Goal: Transaction & Acquisition: Purchase product/service

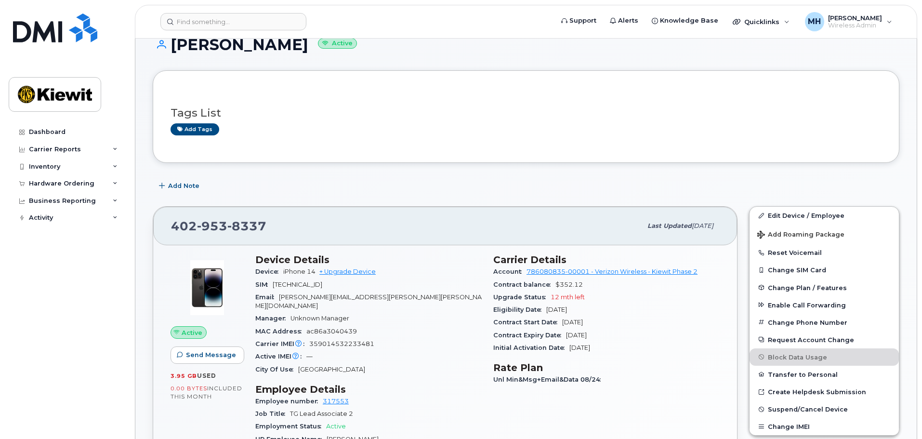
scroll to position [193, 0]
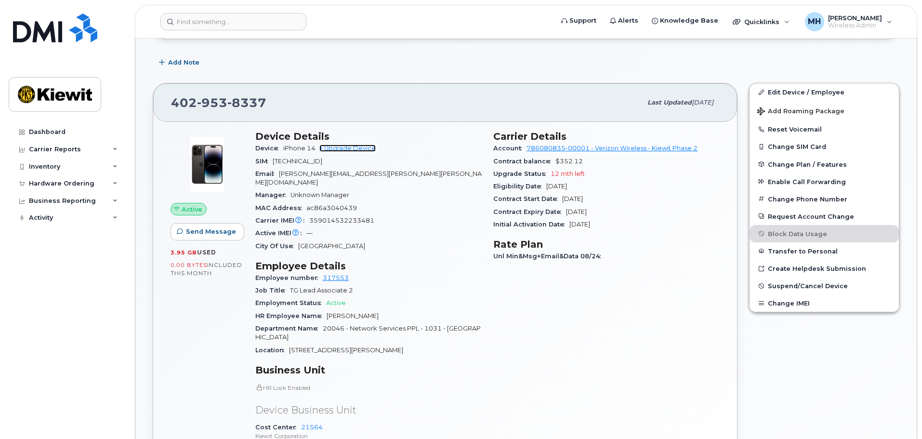
click at [358, 146] on link "+ Upgrade Device" at bounding box center [347, 147] width 56 height 7
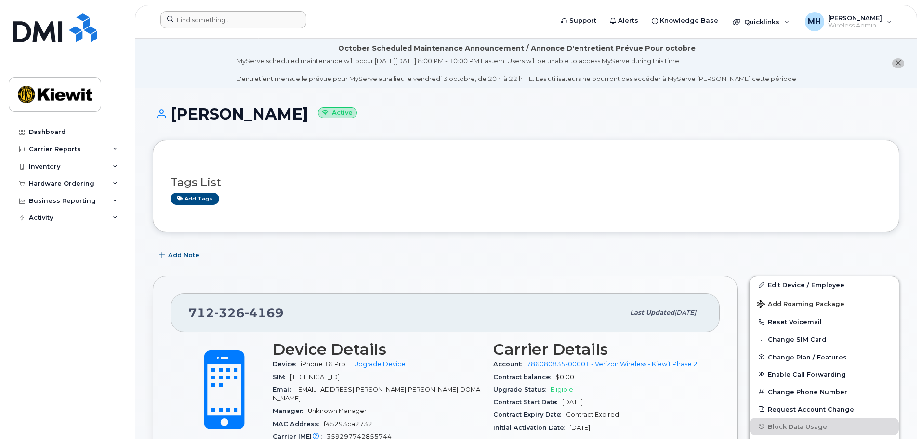
scroll to position [241, 0]
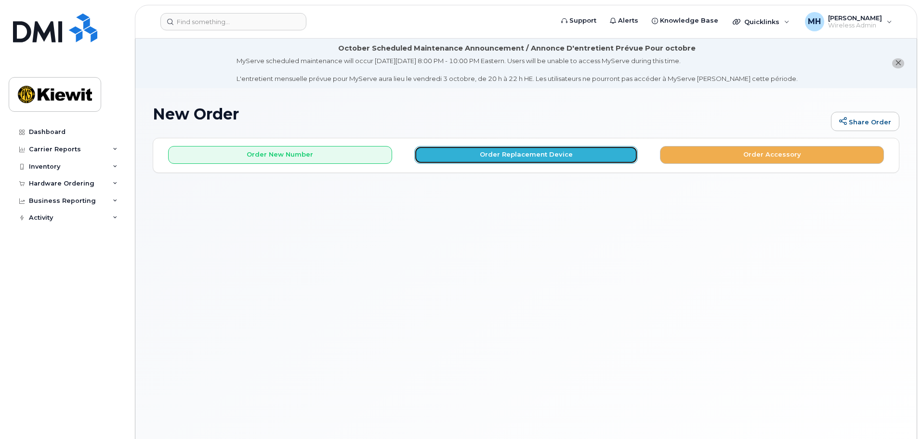
click at [529, 156] on button "Order Replacement Device" at bounding box center [526, 155] width 224 height 18
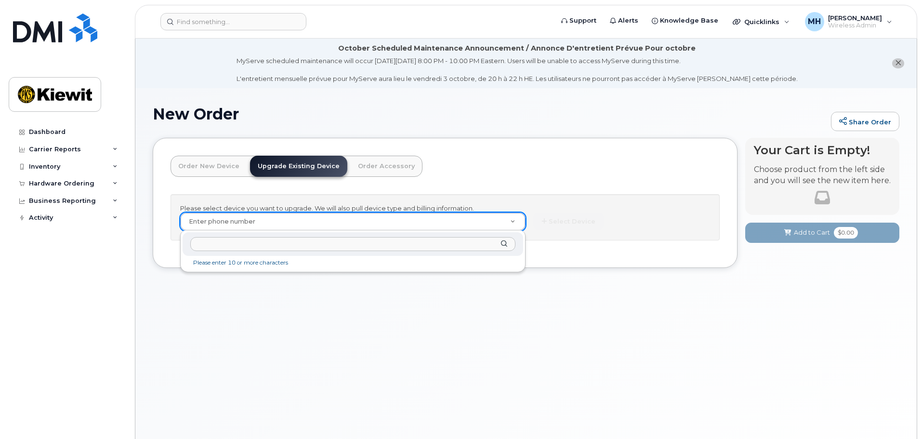
click at [250, 242] on input "text" at bounding box center [352, 244] width 325 height 14
paste input "402-953-8337"
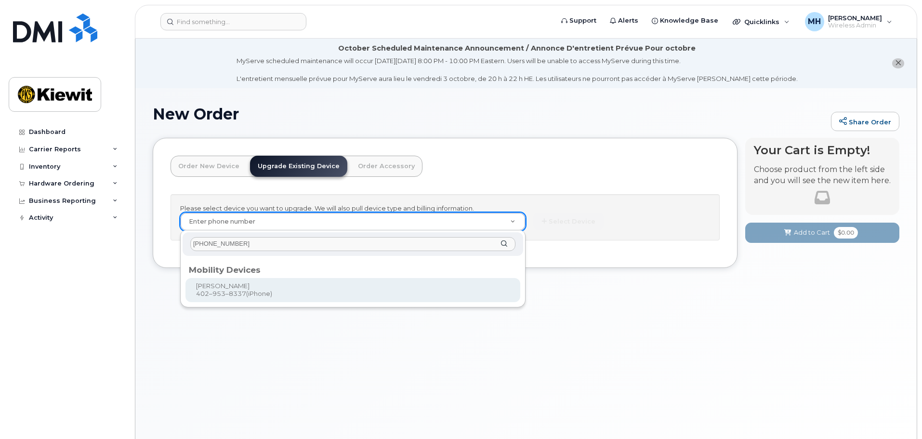
type input "402-953-8337"
type input "1168091"
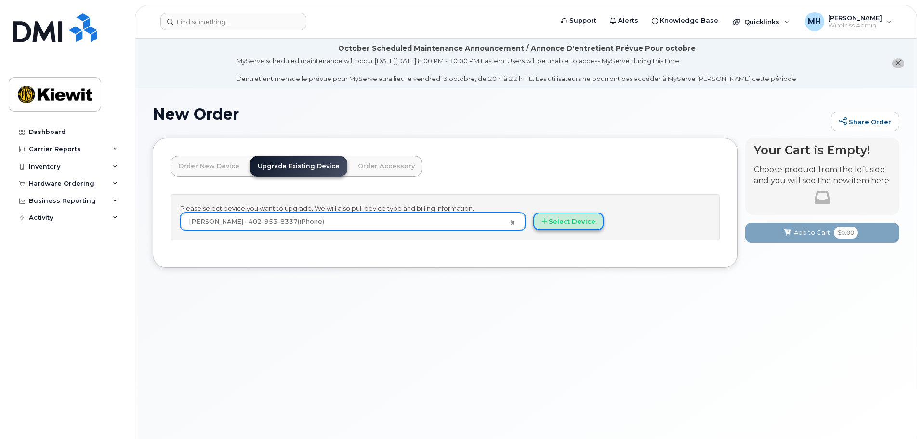
click at [567, 223] on button "Select Device" at bounding box center [568, 221] width 70 height 18
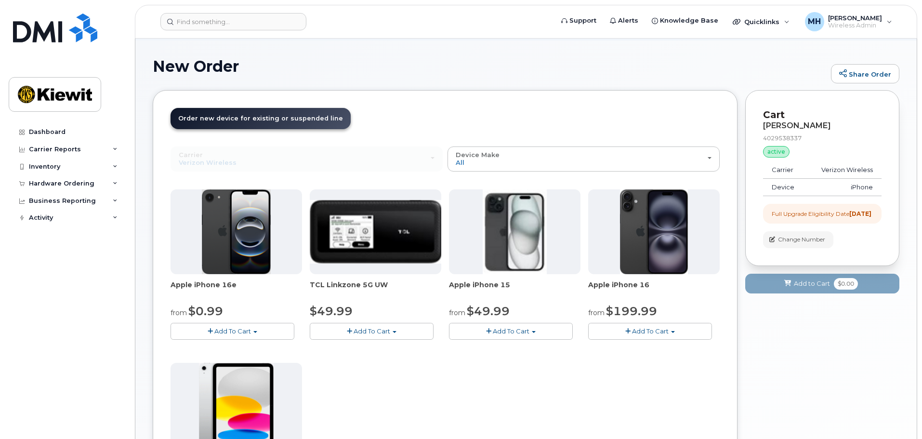
scroll to position [96, 0]
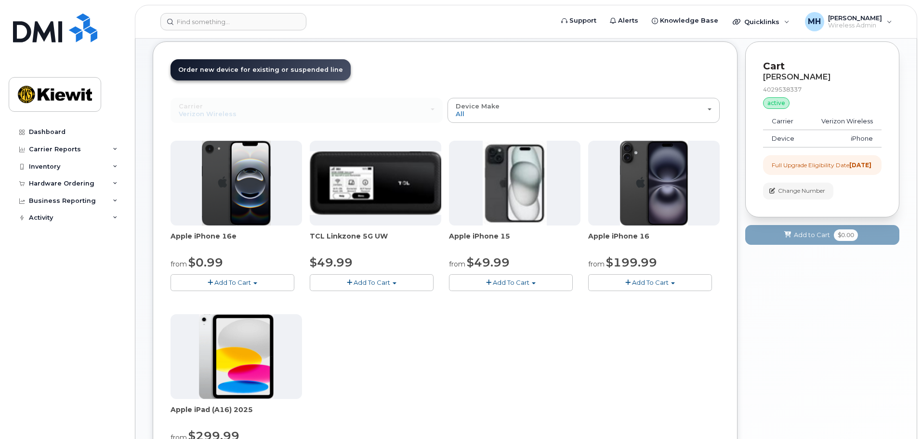
click at [519, 185] on img at bounding box center [515, 183] width 64 height 85
click at [513, 280] on span "Add To Cart" at bounding box center [511, 282] width 37 height 8
click at [525, 298] on link "$49.99 - 2 Year Upgrade (128GB)" at bounding box center [513, 300] width 125 height 12
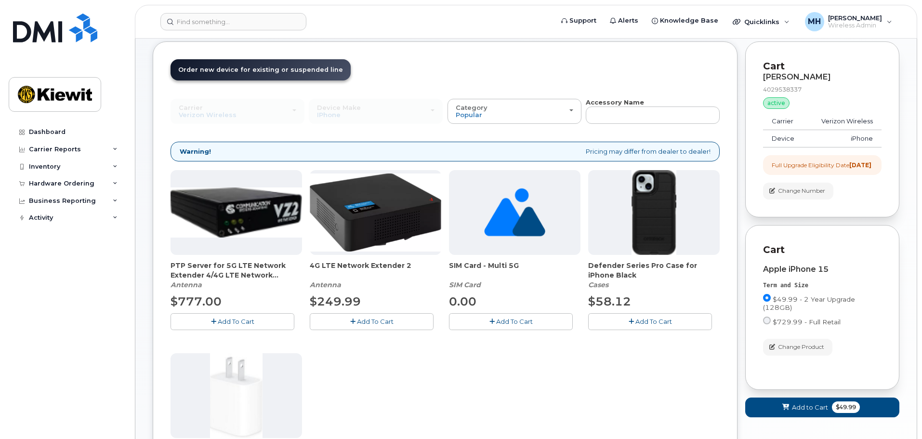
click at [652, 227] on img at bounding box center [653, 212] width 45 height 85
click at [654, 318] on span "Add To Cart" at bounding box center [653, 321] width 37 height 8
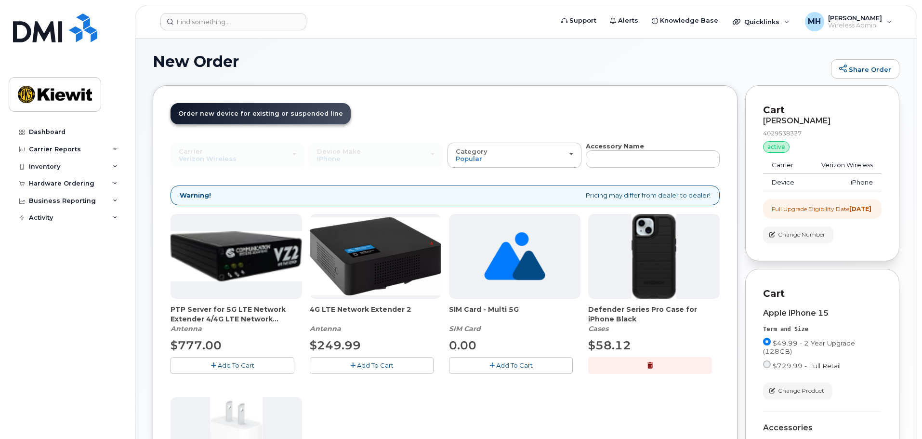
scroll to position [241, 0]
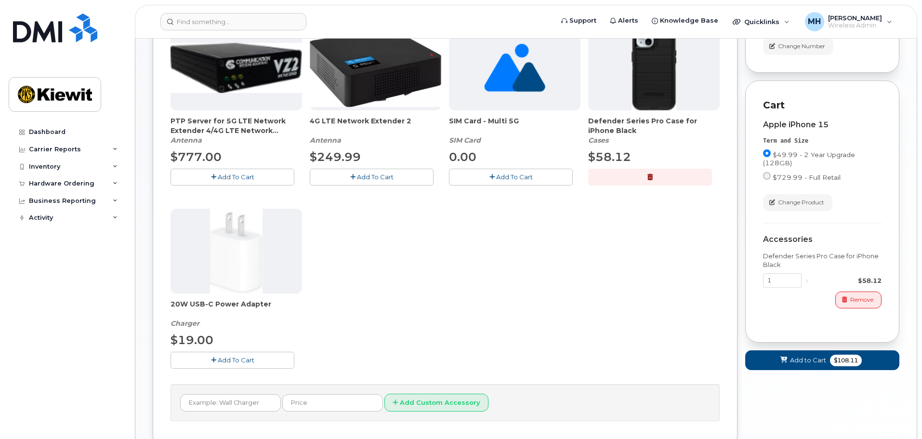
click at [223, 358] on span "Add To Cart" at bounding box center [236, 360] width 37 height 8
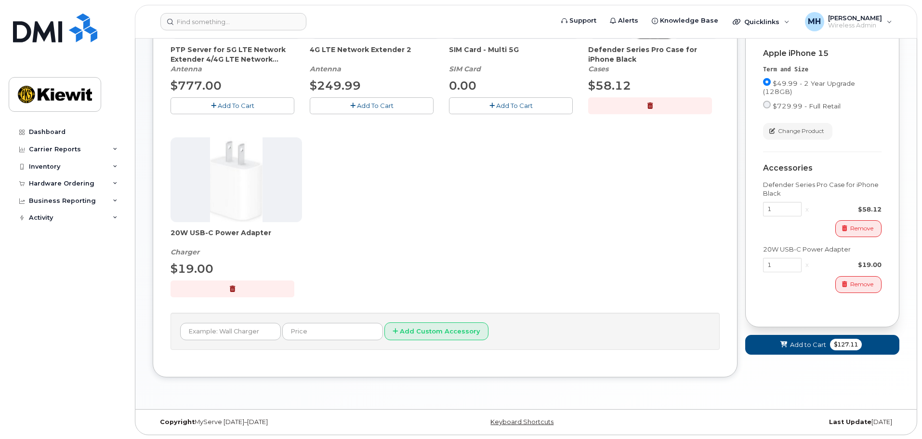
scroll to position [313, 0]
click at [803, 348] on span "Add to Cart" at bounding box center [808, 343] width 36 height 9
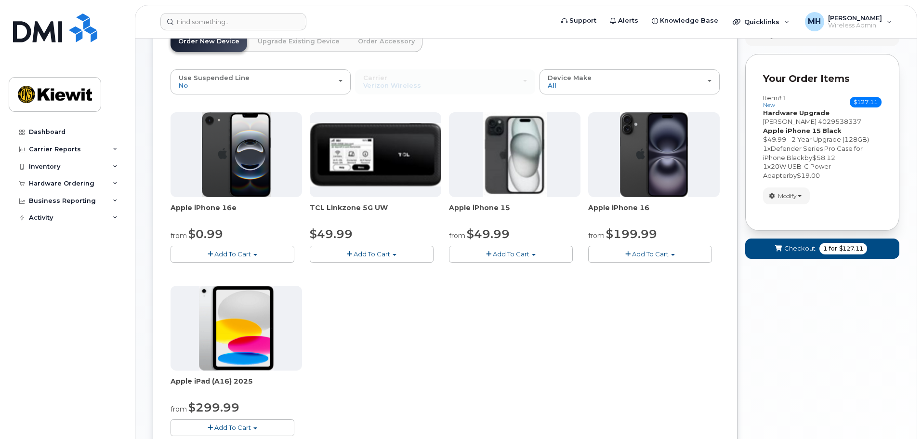
scroll to position [104, 0]
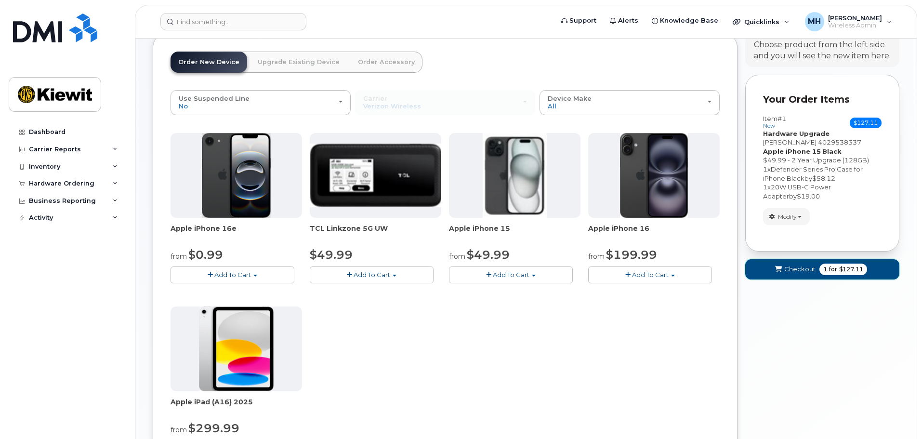
click at [794, 269] on span "Checkout" at bounding box center [799, 268] width 31 height 9
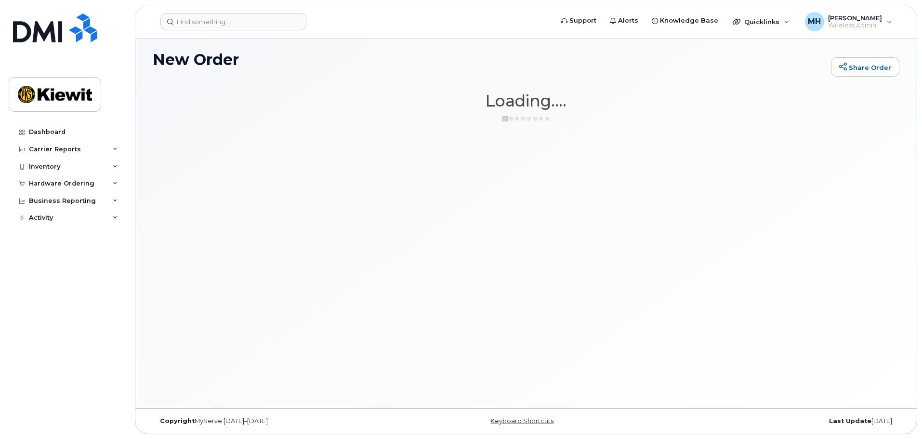
scroll to position [54, 0]
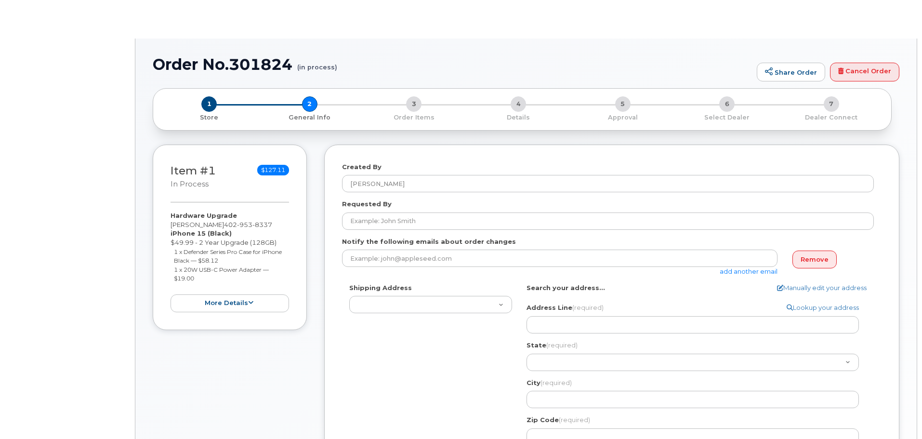
select select
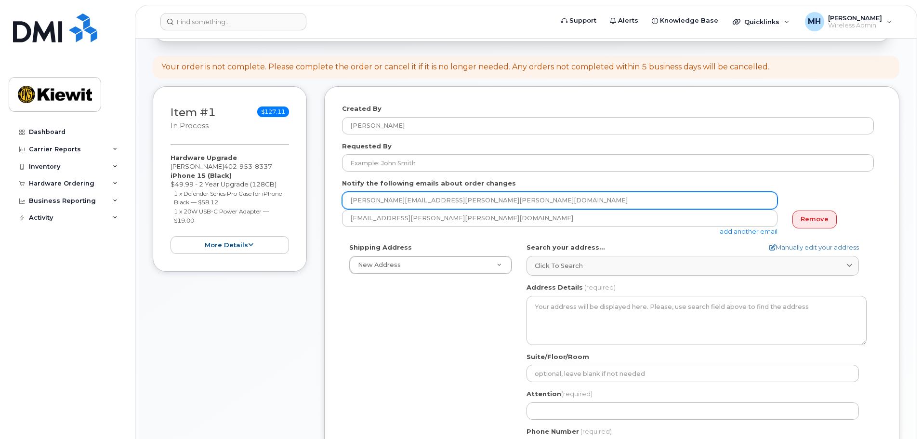
scroll to position [144, 0]
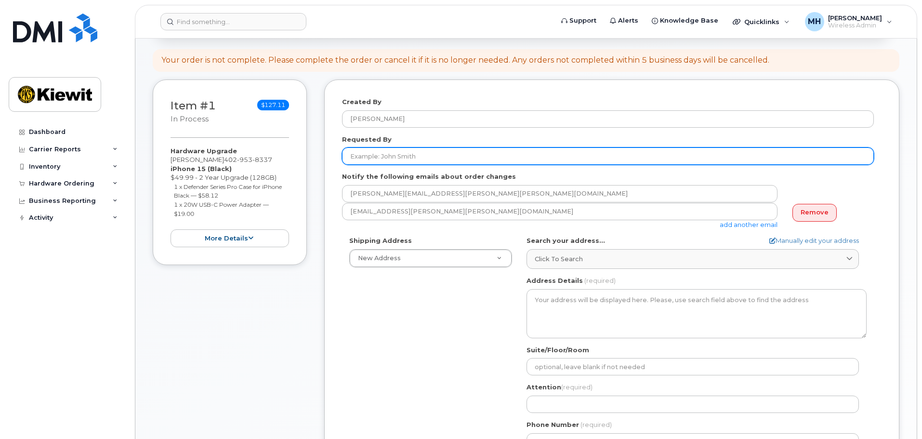
click at [487, 159] on input "Requested By" at bounding box center [608, 155] width 532 height 17
type input "[PERSON_NAME]"
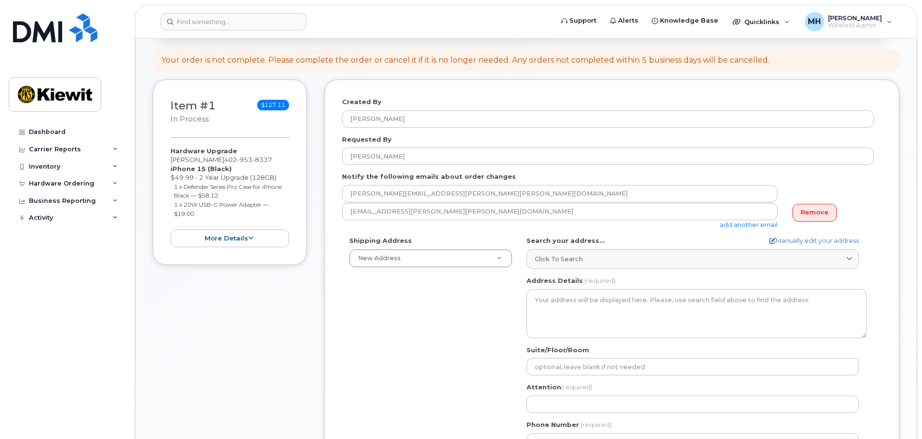
click at [478, 319] on div "Shipping Address New Address New Address 203 River Rd N AB Search your address.…" at bounding box center [608, 346] width 532 height 221
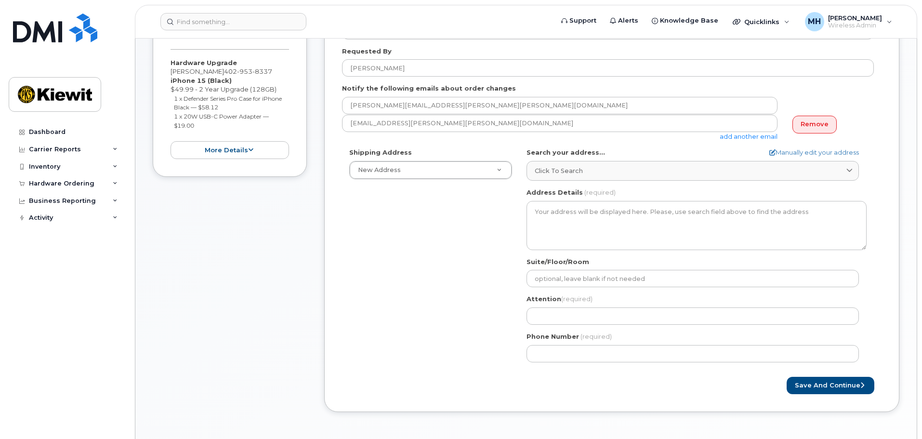
scroll to position [241, 0]
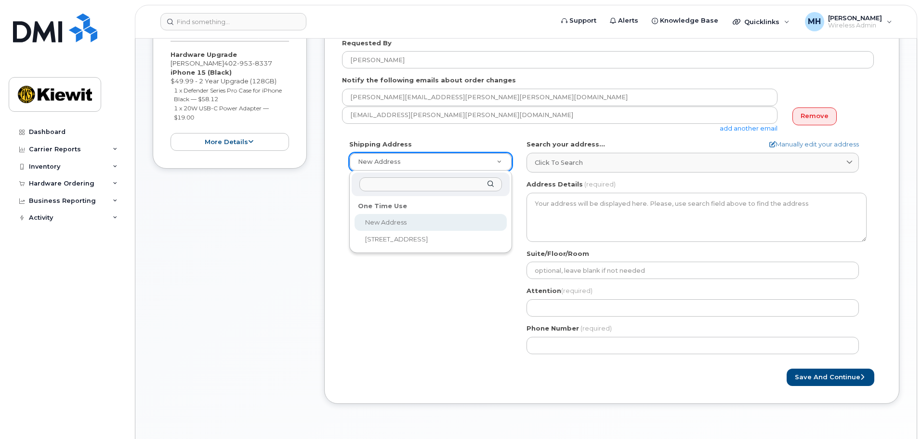
click at [423, 186] on input "text" at bounding box center [430, 184] width 143 height 14
click at [490, 184] on div "12312 Port Grace Blvd" at bounding box center [431, 184] width 158 height 24
click at [391, 184] on input "text" at bounding box center [430, 184] width 143 height 14
type input "12312"
drag, startPoint x: 391, startPoint y: 184, endPoint x: 332, endPoint y: 211, distance: 64.7
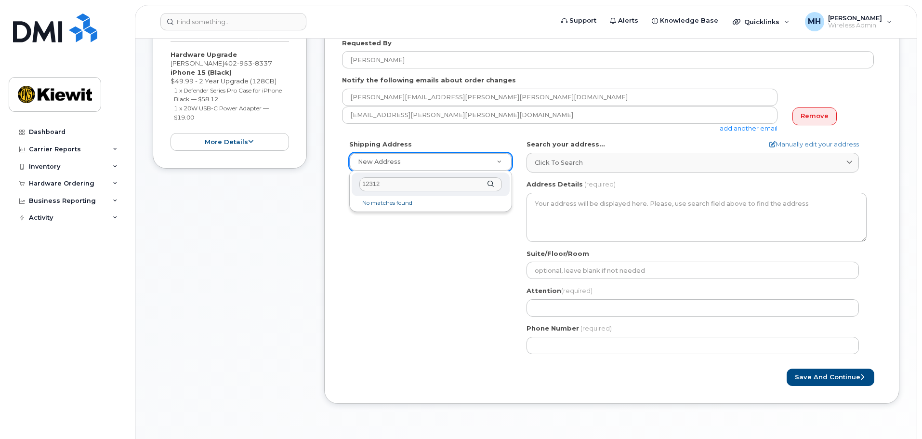
click at [339, 178] on body "Support Alerts Knowledge Base Quicklinks Suspend / Cancel Device Change SIM Car…" at bounding box center [461, 223] width 922 height 929
select select
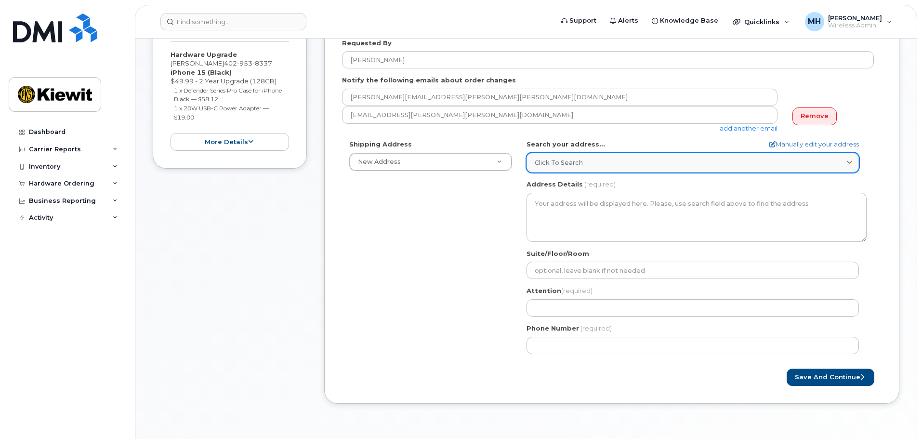
click at [601, 161] on div "Click to search" at bounding box center [693, 162] width 316 height 9
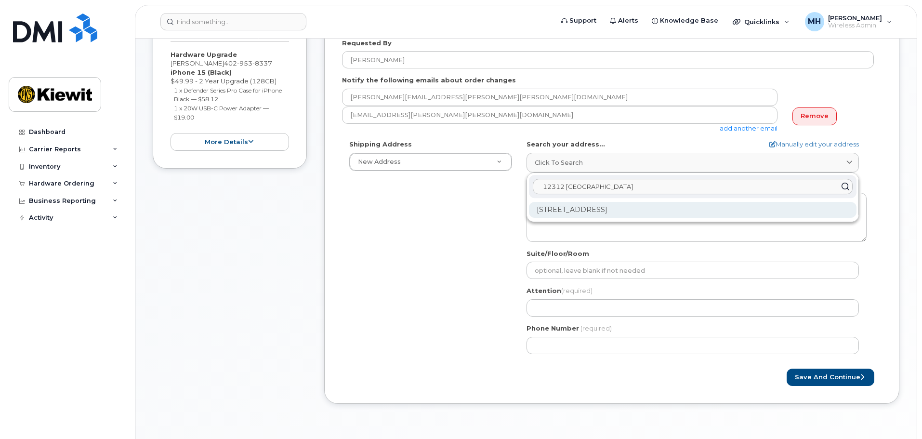
type input "12312 port grace"
click at [621, 208] on div "12312 Port Grace Blvd La Vista NE 68128-8236" at bounding box center [692, 210] width 327 height 16
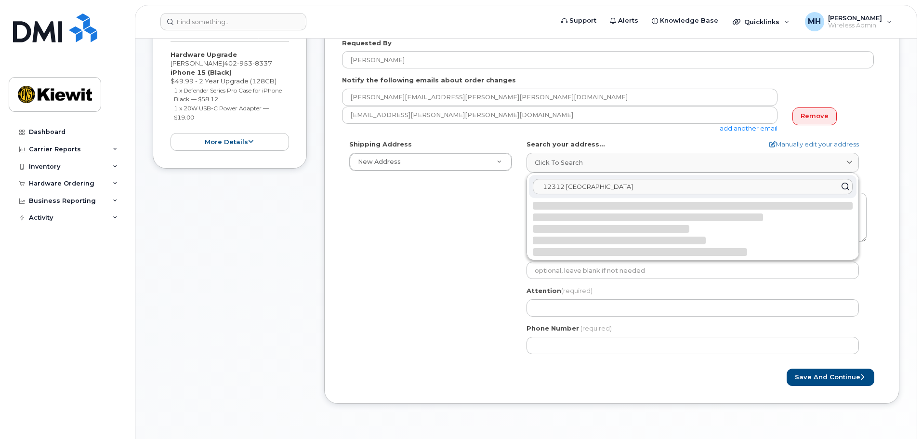
select select
type textarea "12312 Port Grace Blvd LA VISTA NE 68128-8236 UNITED STATES"
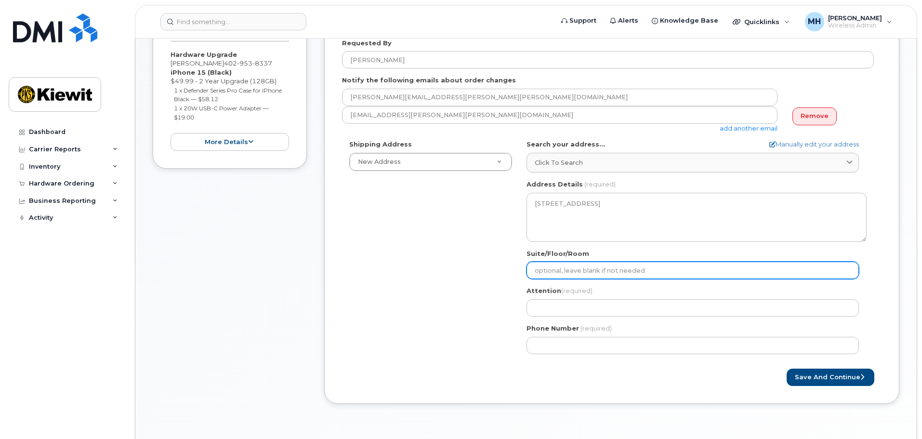
click at [574, 273] on input "Suite/Floor/Room" at bounding box center [692, 270] width 332 height 17
select select
type input "C"
select select
type input "C1"
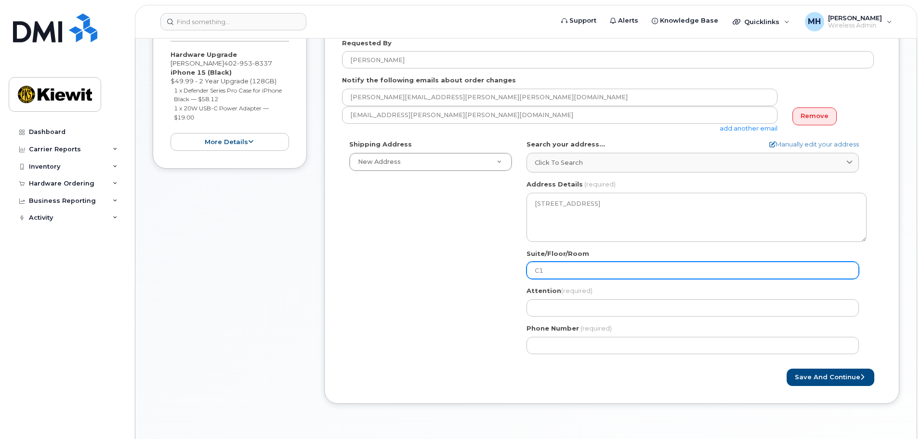
select select
type input "C11"
select select
type input "C116"
select select
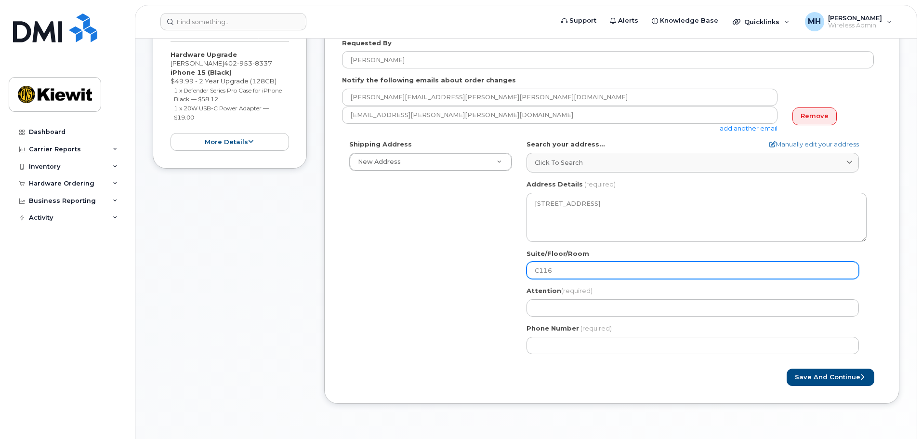
type input "C116."
select select
type input "C116.0"
select select
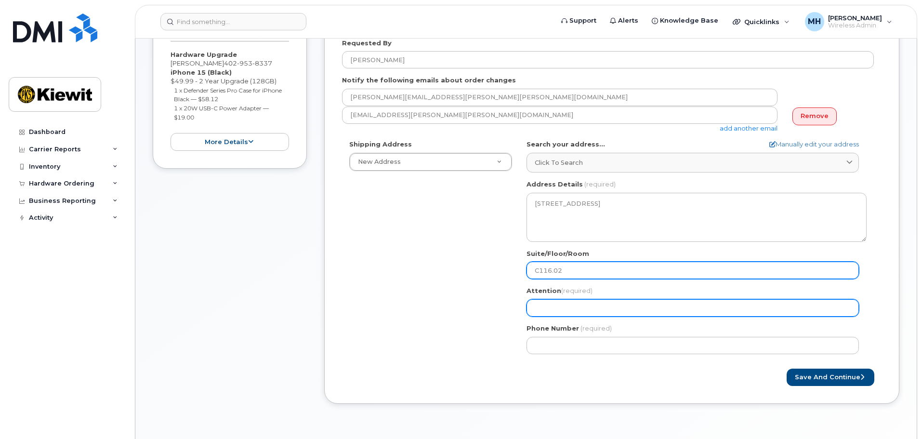
type input "C116.02"
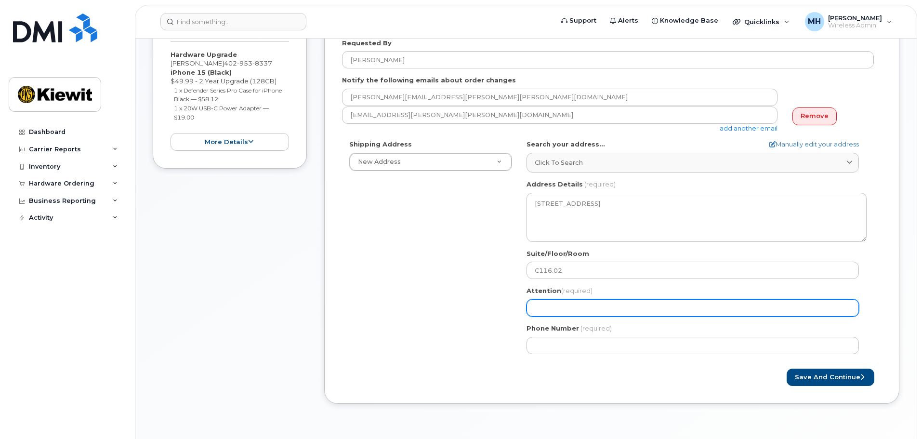
click at [604, 310] on input "Attention (required)" at bounding box center [692, 307] width 332 height 17
select select
type input "K"
select select
type input "Ku"
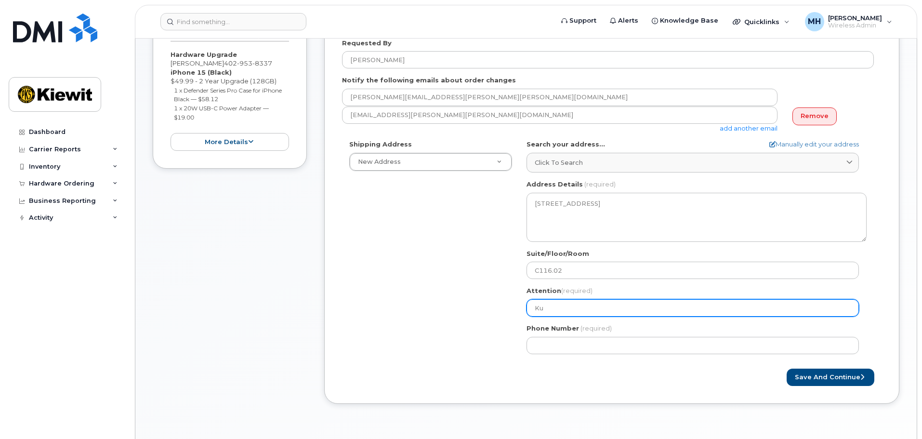
select select
type input "Kur"
select select
type input "Kurt"
select select
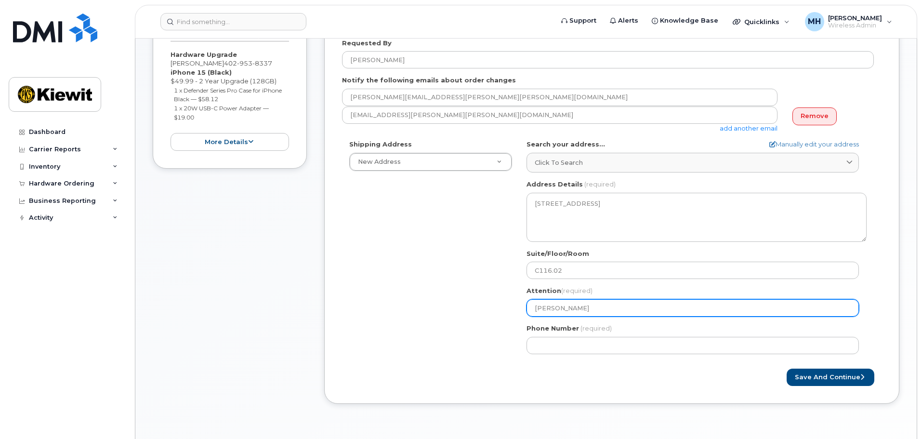
type input "Kurt G"
select select
type input "Kurt Gr"
select select
type input "Kurt Gri"
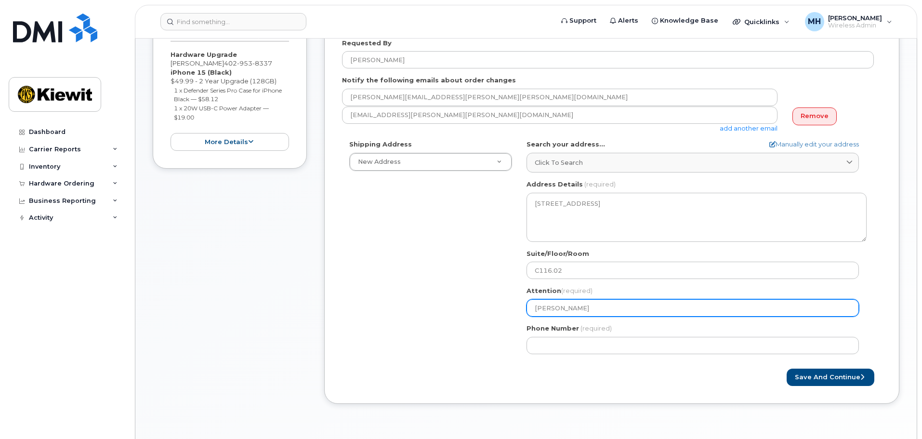
select select
type input "Kurt Grin"
select select
type input "Kurt Grins"
select select
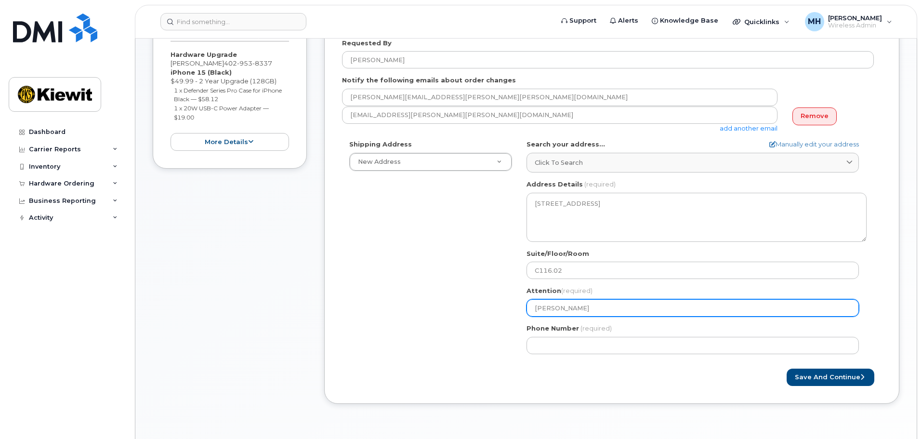
type input "Kurt Grinst"
select select
type input "Kurt Grinste"
select select
type input "Kurt Grinstea"
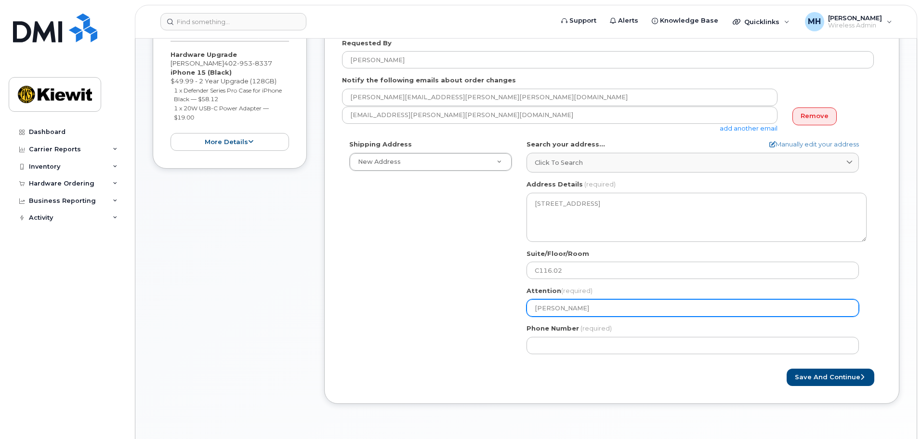
select select
type input "[PERSON_NAME]"
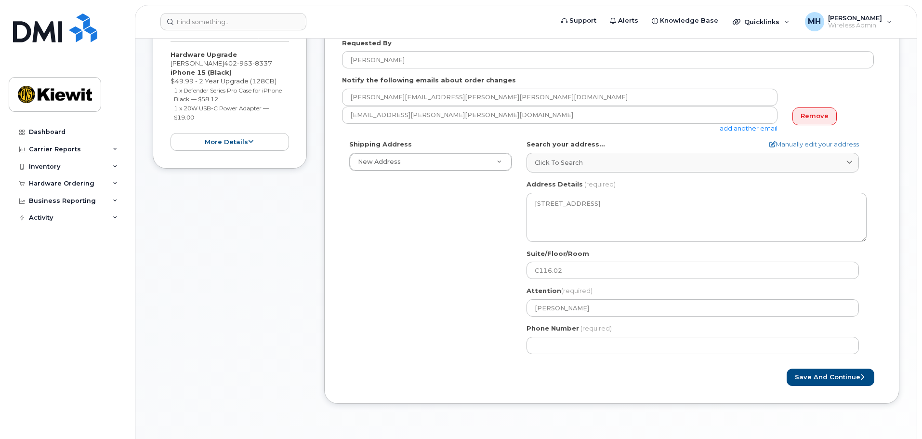
click at [487, 366] on form "Created By Matt Hester Requested By Kurt Grinstead Notify the following emails …" at bounding box center [611, 193] width 539 height 385
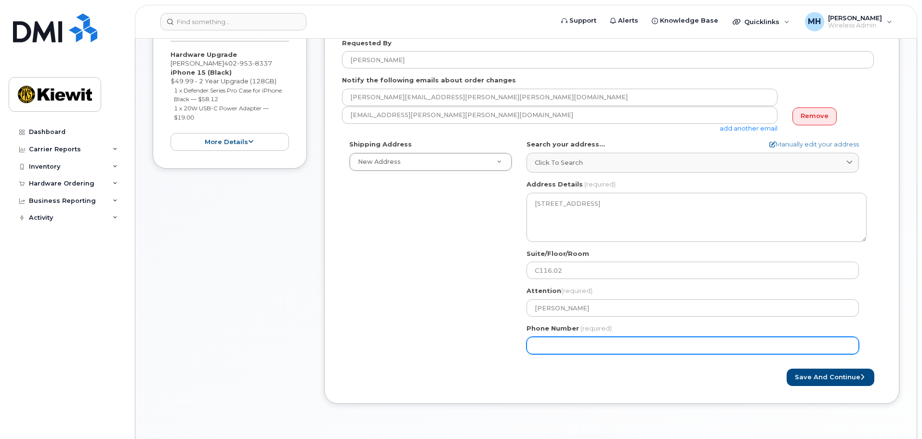
click at [538, 346] on input "Phone Number" at bounding box center [692, 345] width 332 height 17
click at [649, 346] on input "Phone Number" at bounding box center [692, 345] width 332 height 17
type input "402"
click at [573, 341] on input "402" at bounding box center [692, 345] width 332 height 17
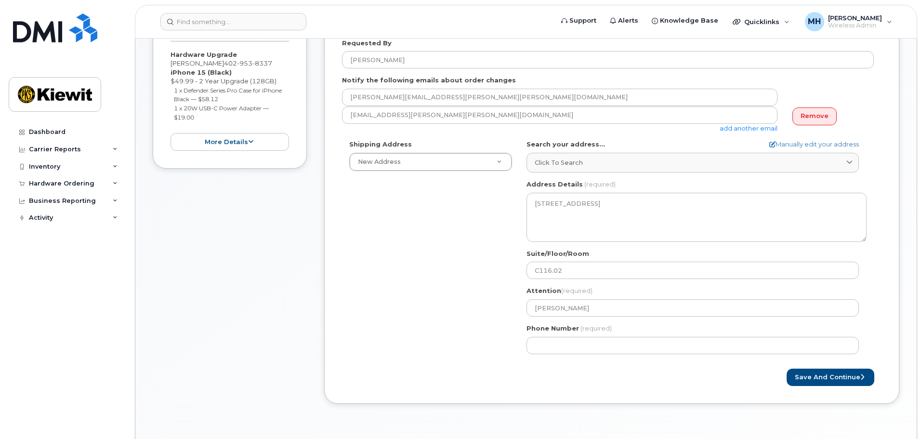
click at [828, 387] on div "Created By Matt Hester Requested By Kurt Grinstead Notify the following emails …" at bounding box center [611, 193] width 575 height 420
click at [828, 377] on button "Save and Continue" at bounding box center [830, 377] width 88 height 18
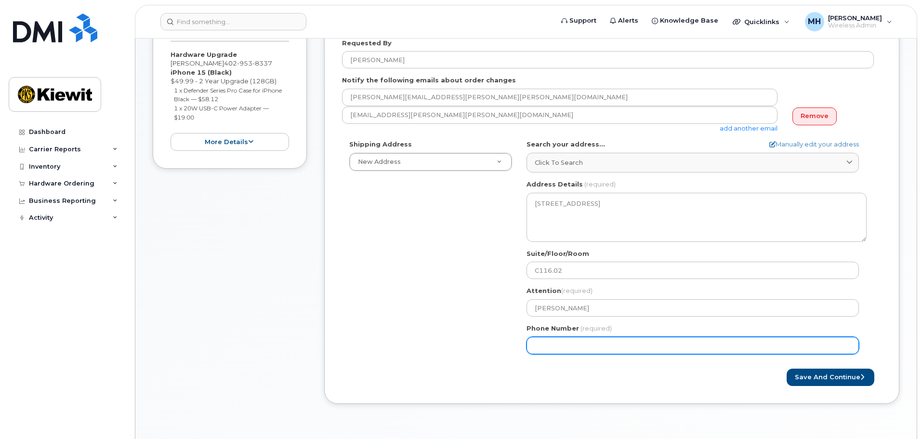
click at [549, 343] on input "Phone Number" at bounding box center [692, 345] width 332 height 17
click at [561, 346] on input "Phone Number" at bounding box center [692, 345] width 332 height 17
select select
type input "4029538337"
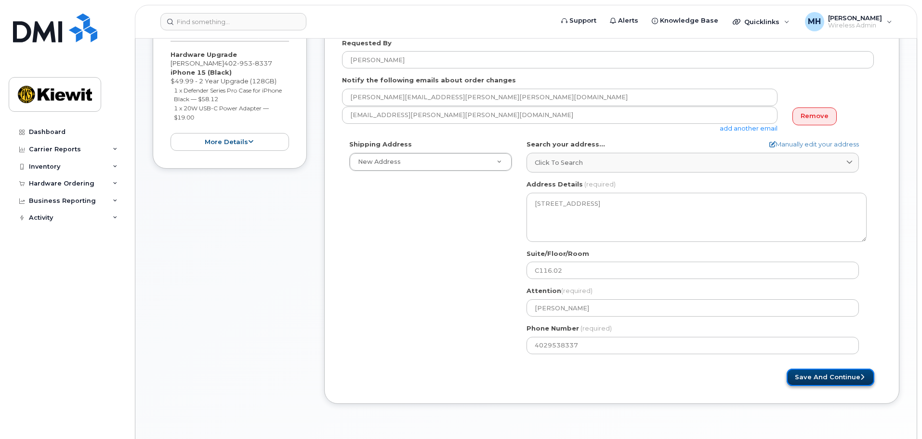
click at [810, 374] on button "Save and Continue" at bounding box center [830, 377] width 88 height 18
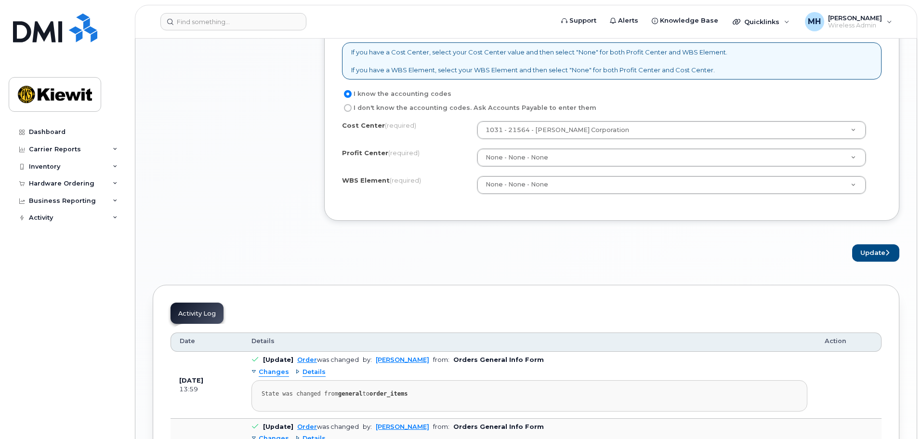
scroll to position [867, 0]
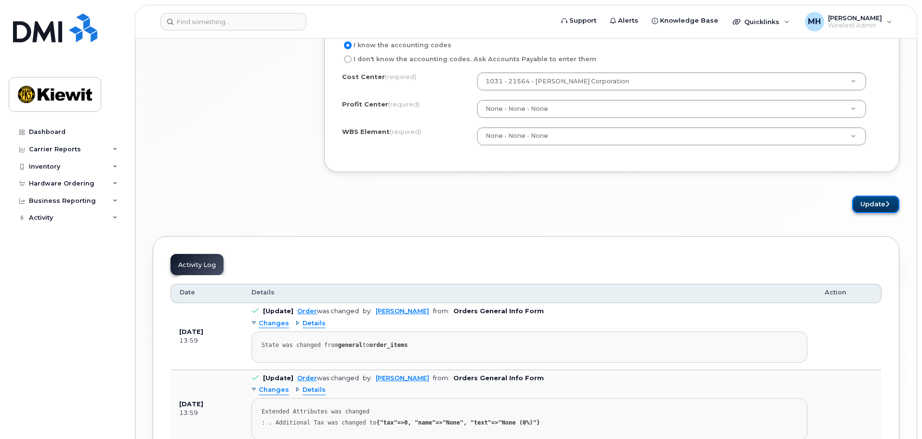
click at [866, 204] on button "Update" at bounding box center [875, 205] width 47 height 18
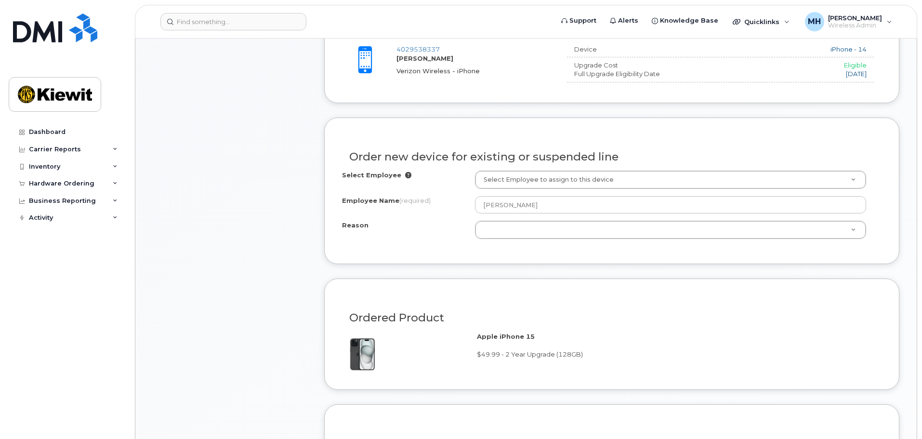
scroll to position [431, 0]
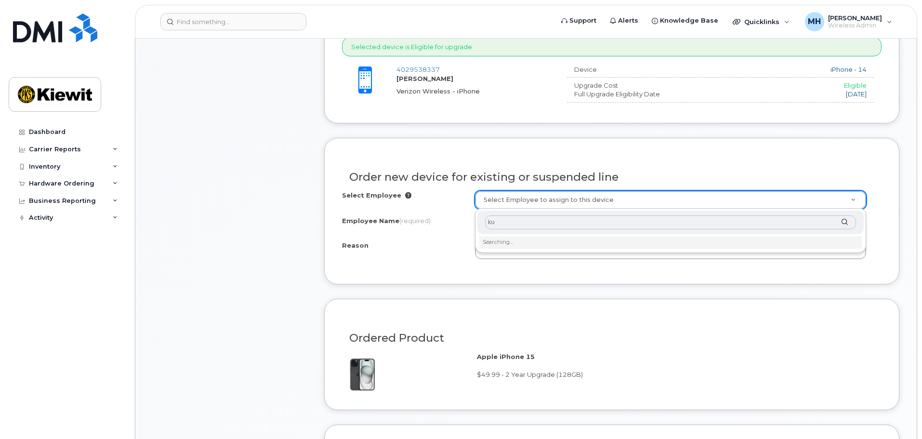
type input "k"
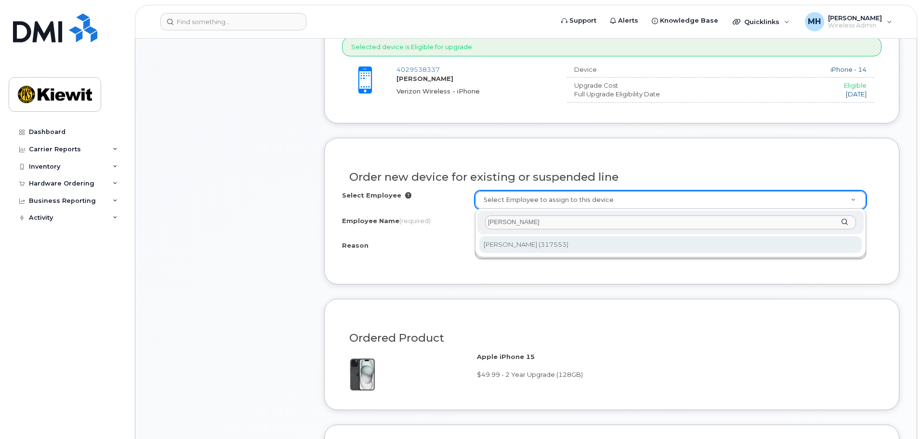
type input "grinstead"
type input "2150039"
select select
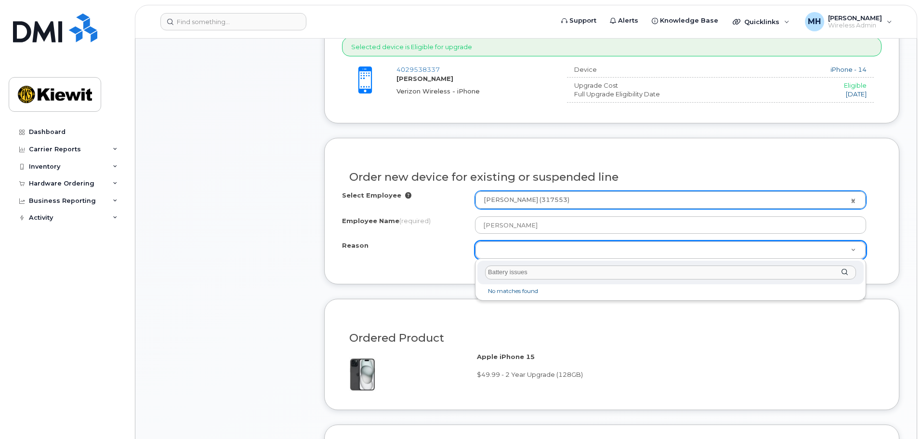
drag, startPoint x: 533, startPoint y: 266, endPoint x: 506, endPoint y: 275, distance: 28.0
click at [508, 273] on input "Battery issues" at bounding box center [670, 272] width 371 height 14
type input "Battery"
drag, startPoint x: 512, startPoint y: 272, endPoint x: 342, endPoint y: 272, distance: 170.0
click at [343, 272] on body "Support Alerts Knowledge Base Quicklinks Suspend / Cancel Device Change SIM Car…" at bounding box center [461, 389] width 922 height 1641
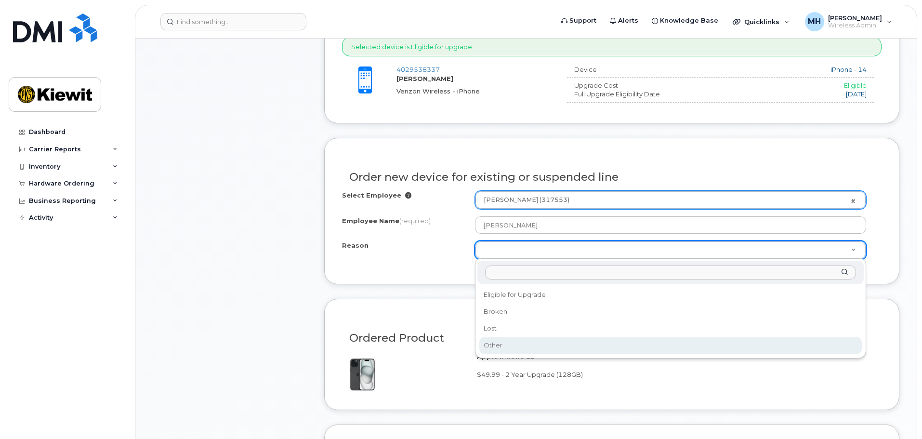
select select "other"
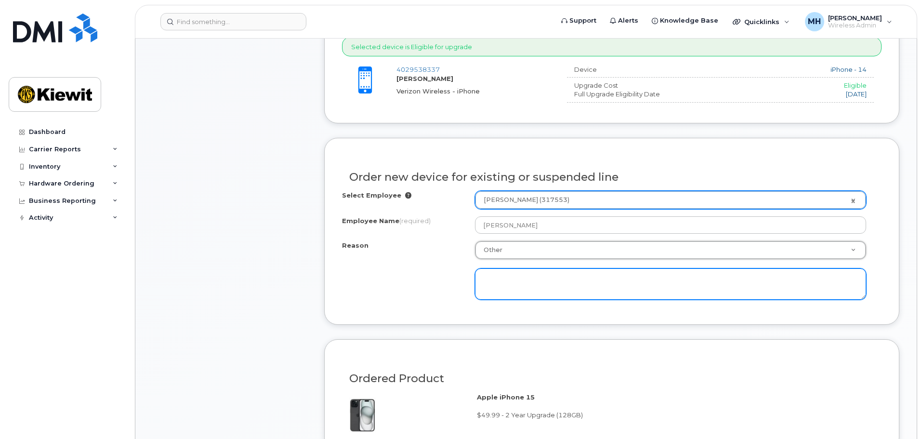
click at [513, 277] on textarea at bounding box center [670, 284] width 391 height 32
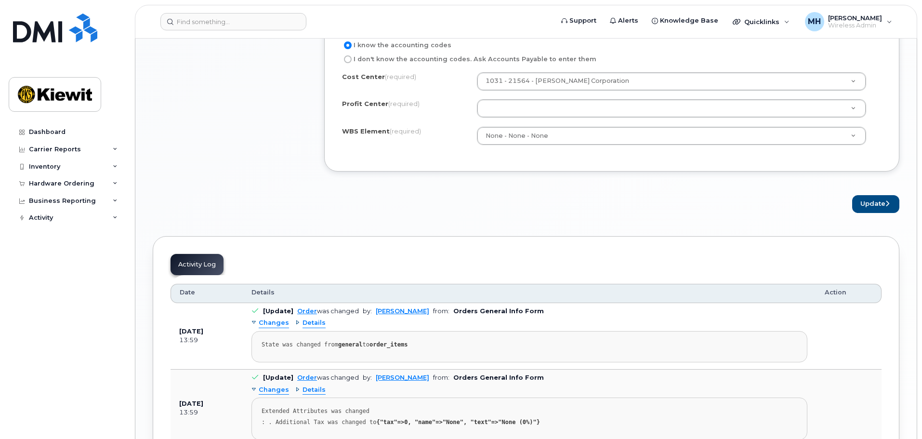
scroll to position [961, 0]
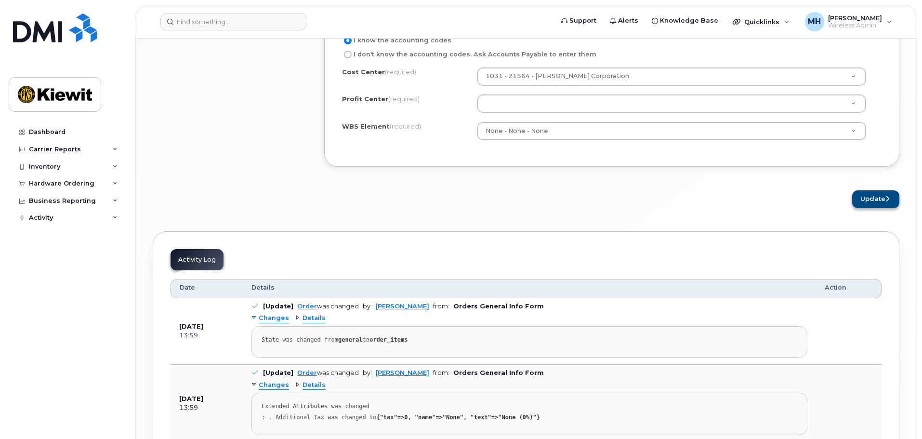
type textarea "battery life issues"
click at [880, 200] on button "Update" at bounding box center [875, 199] width 47 height 18
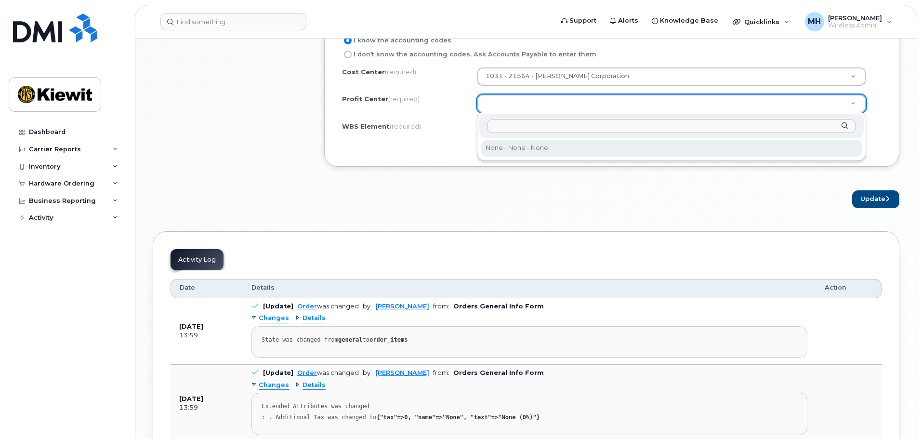
select select "None"
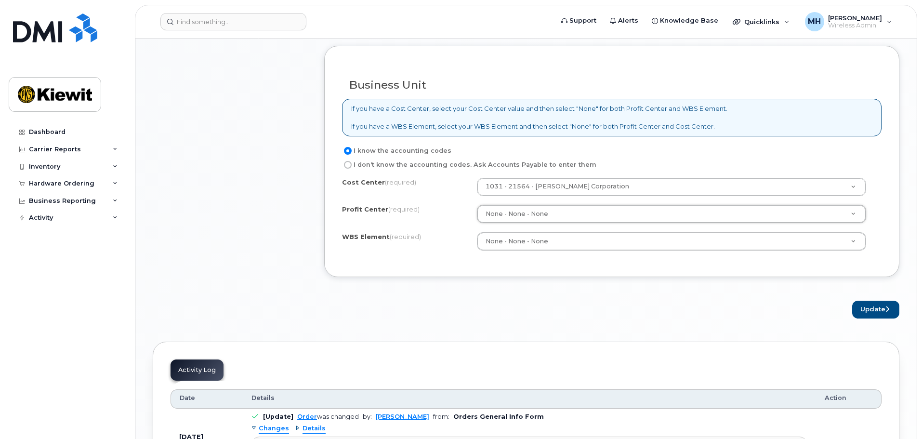
scroll to position [864, 0]
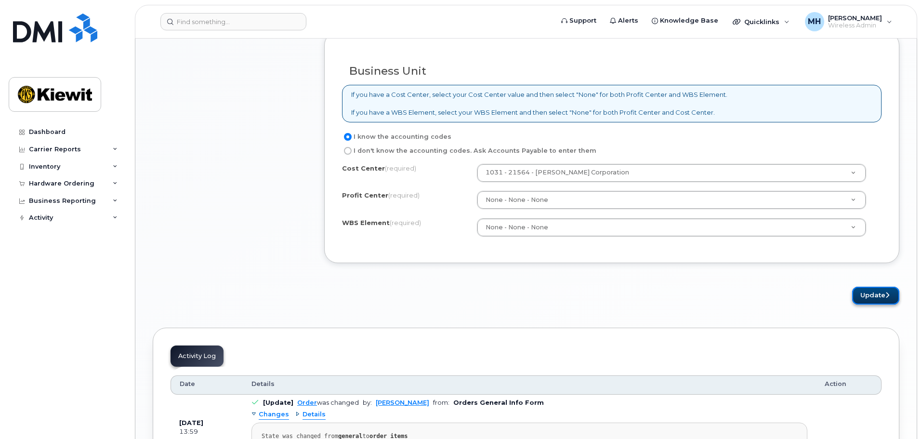
click at [877, 294] on button "Update" at bounding box center [875, 296] width 47 height 18
click at [677, 156] on div "I don't know the accounting codes. Ask Accounts Payable to enter them" at bounding box center [608, 151] width 532 height 12
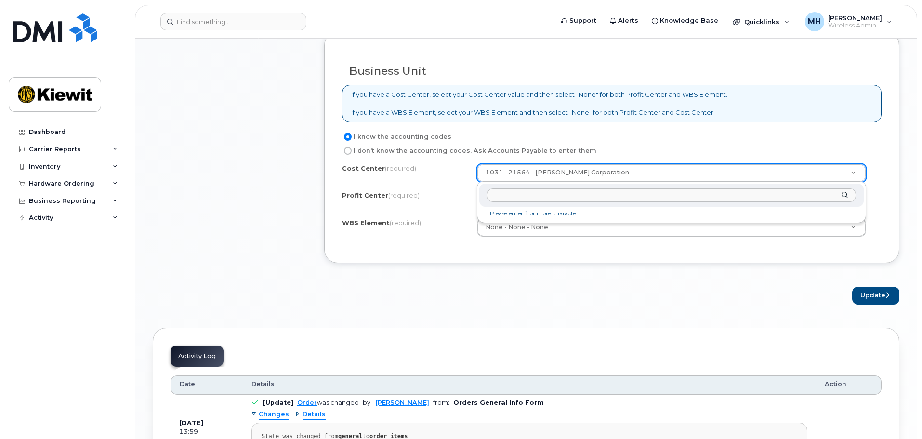
click at [606, 196] on input "text" at bounding box center [671, 195] width 369 height 14
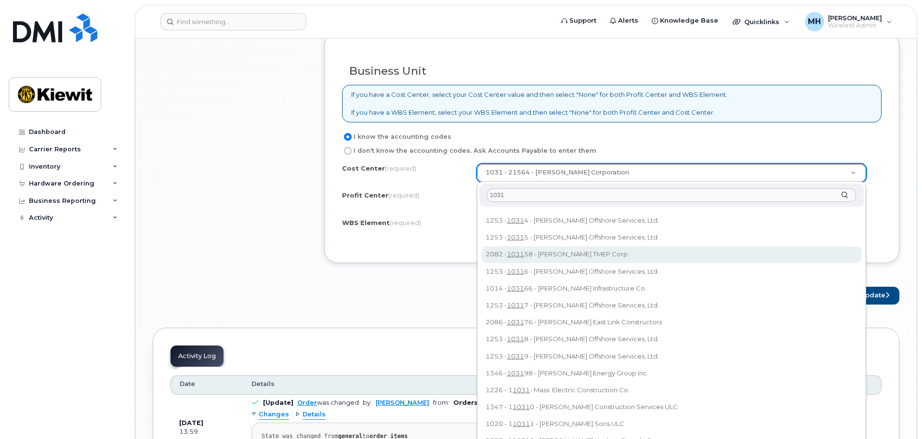
drag, startPoint x: 881, startPoint y: 250, endPoint x: 524, endPoint y: 195, distance: 361.5
click at [524, 195] on input "1031" at bounding box center [671, 195] width 369 height 14
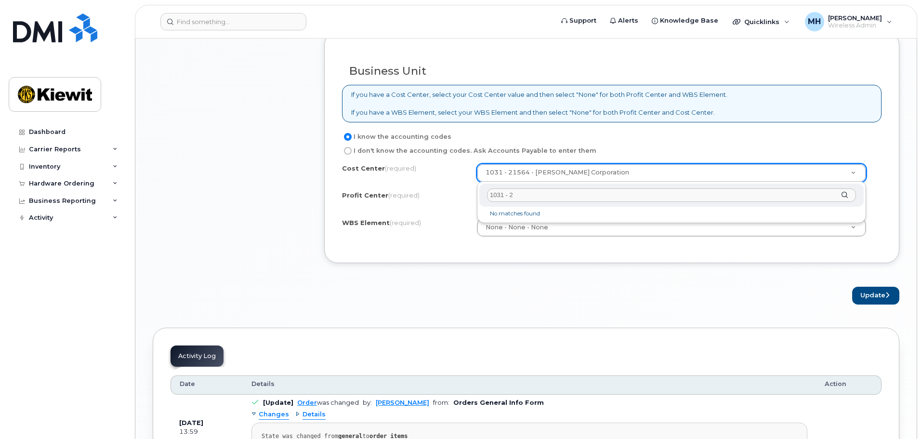
scroll to position [0, 0]
drag, startPoint x: 522, startPoint y: 190, endPoint x: 464, endPoint y: 196, distance: 58.2
type input "21929"
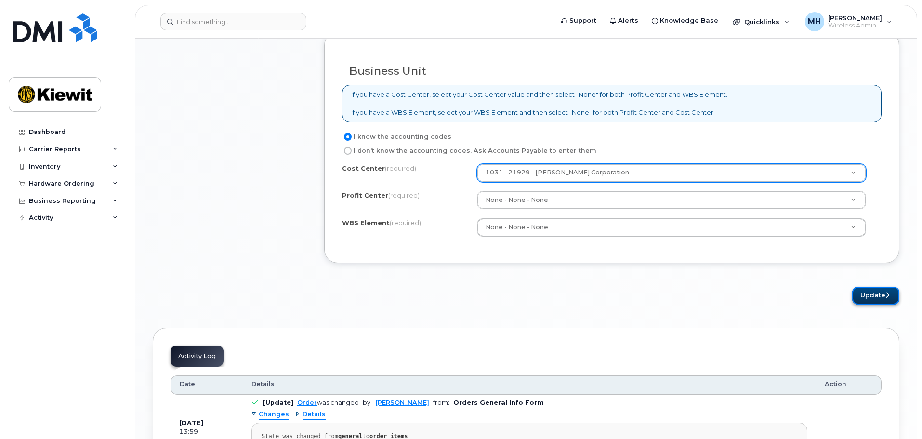
click at [880, 292] on button "Update" at bounding box center [875, 296] width 47 height 18
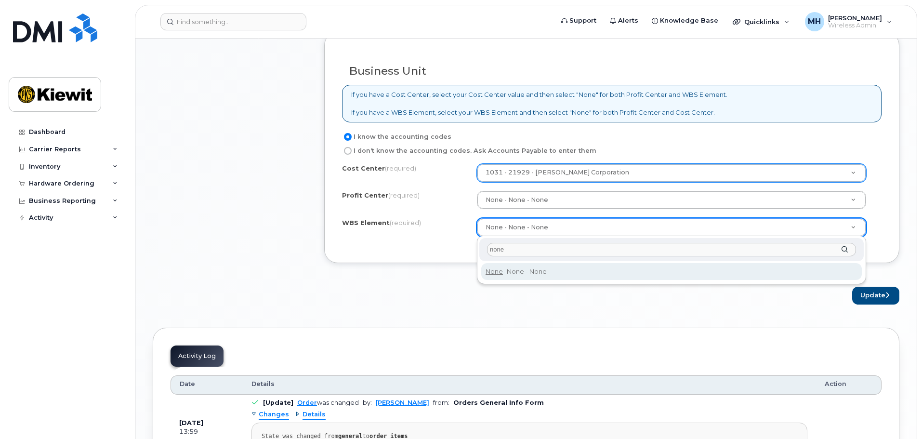
type input "none"
type input "None"
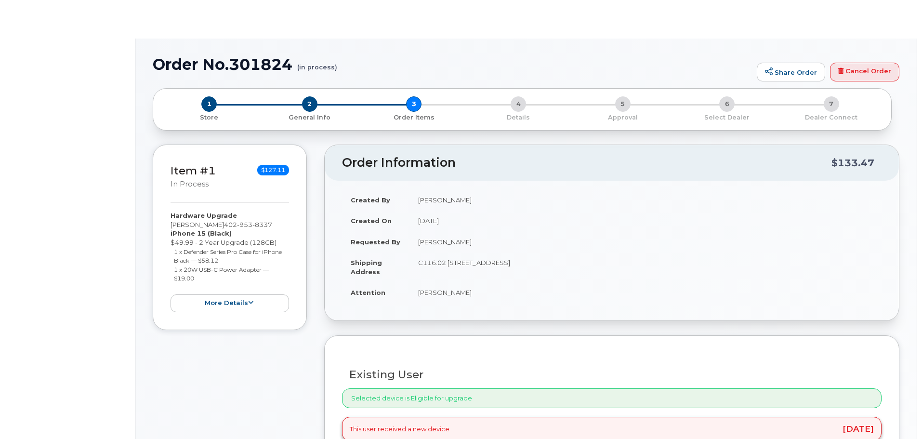
type input "[PERSON_NAME]"
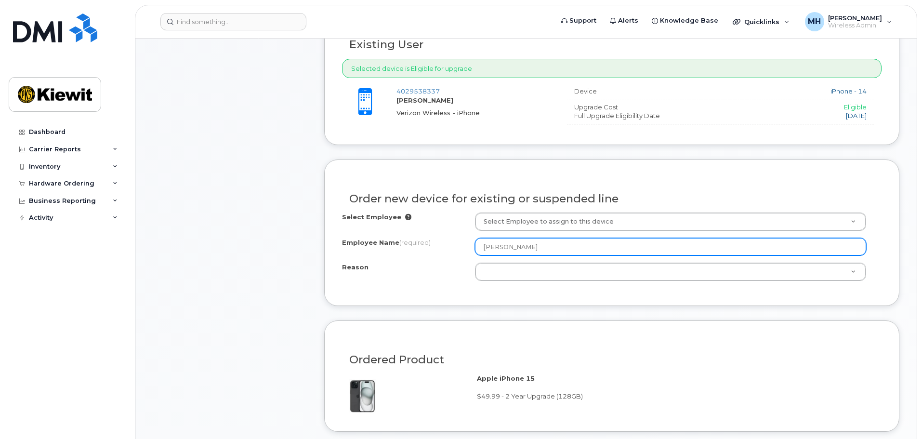
scroll to position [433, 0]
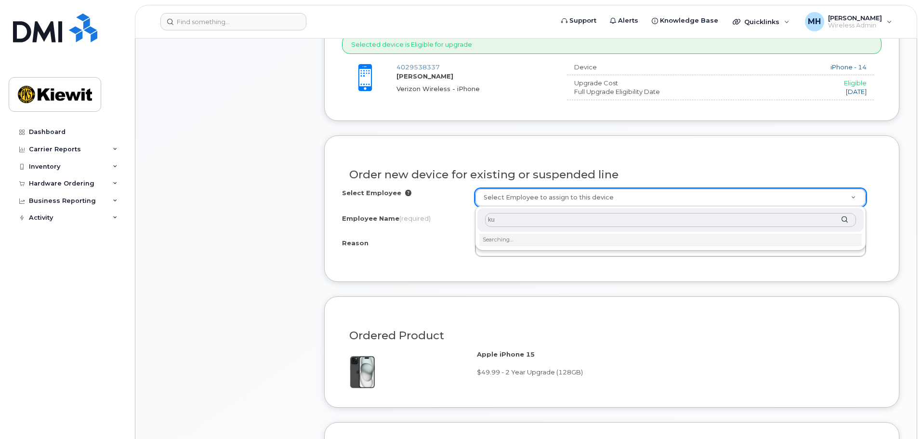
type input "k"
type input "[PERSON_NAME]"
type input "2150039"
select select
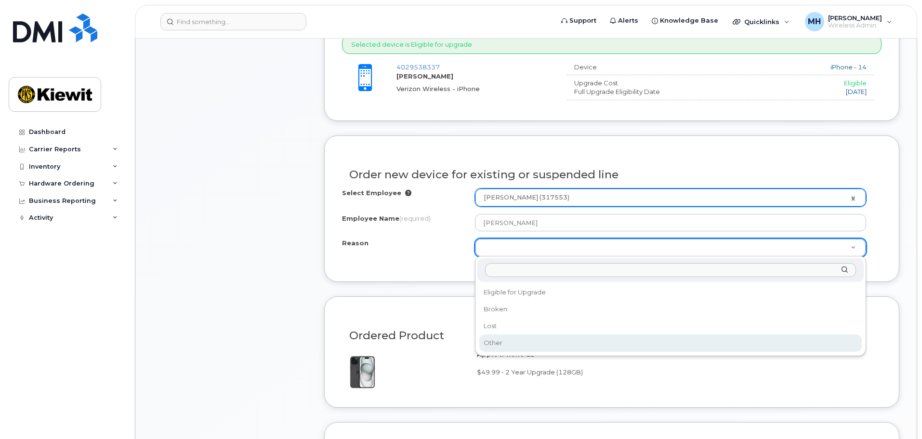
select select "other"
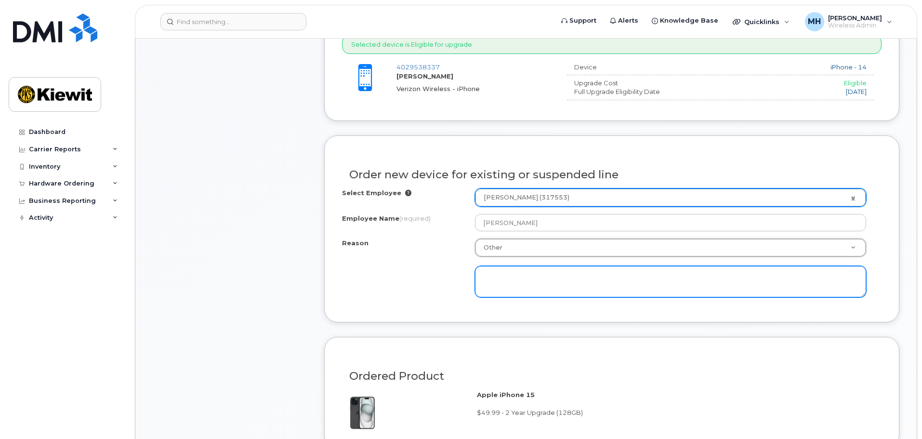
click at [514, 281] on textarea at bounding box center [670, 282] width 391 height 32
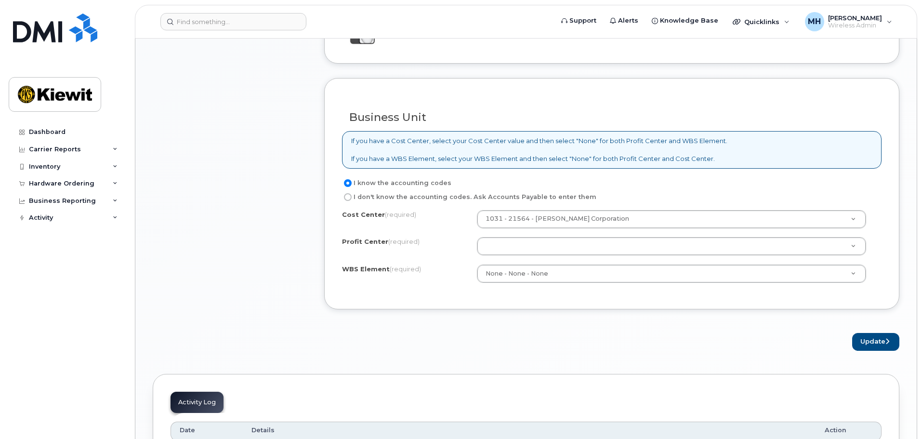
scroll to position [819, 0]
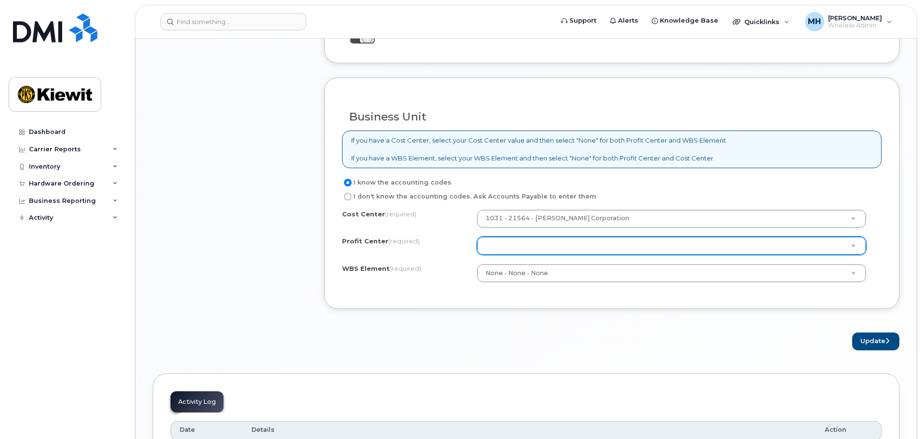
type textarea "battery issues"
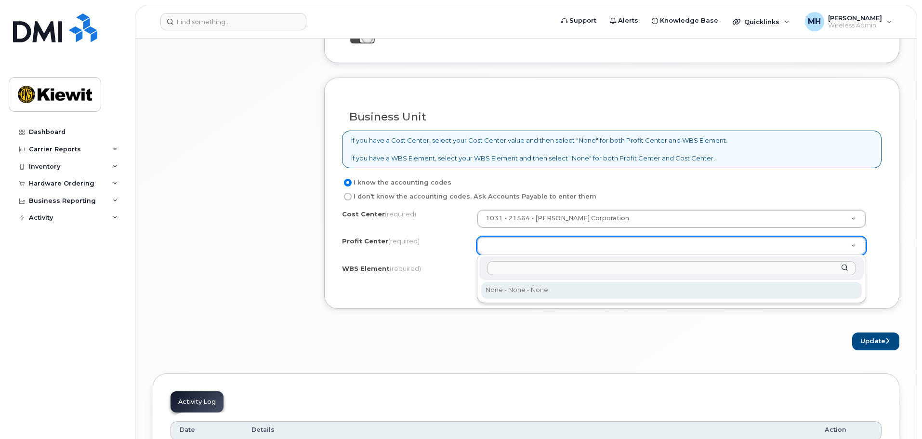
select select "None"
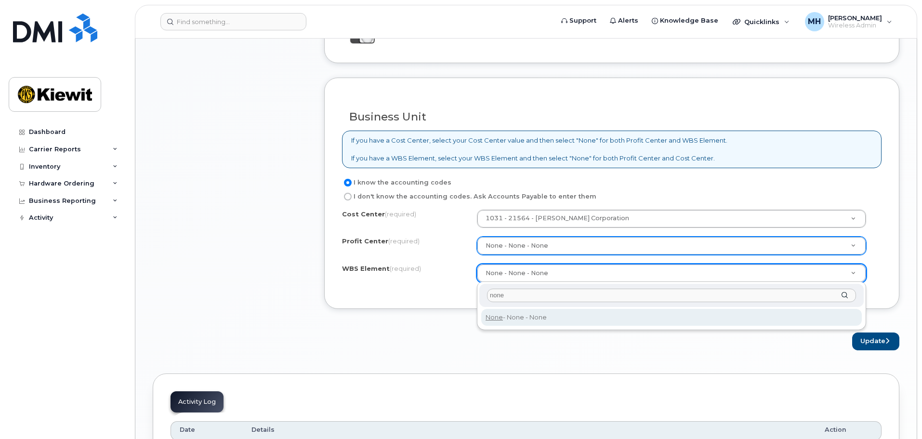
type input "none"
type input "None"
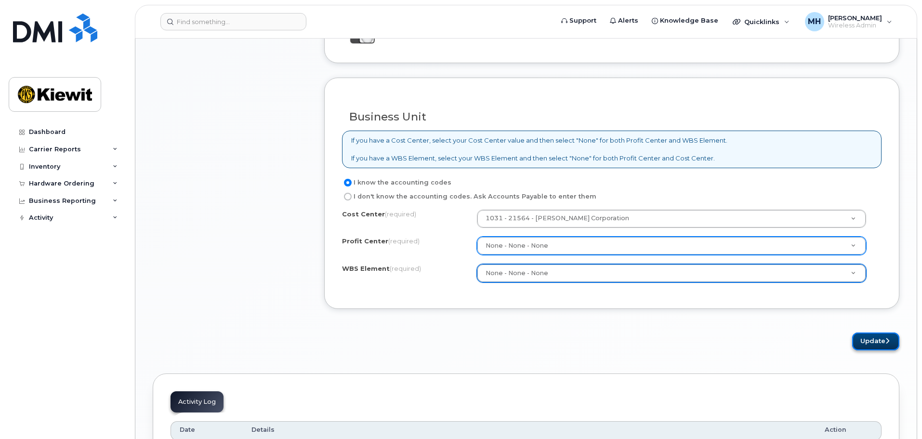
click at [869, 339] on button "Update" at bounding box center [875, 341] width 47 height 18
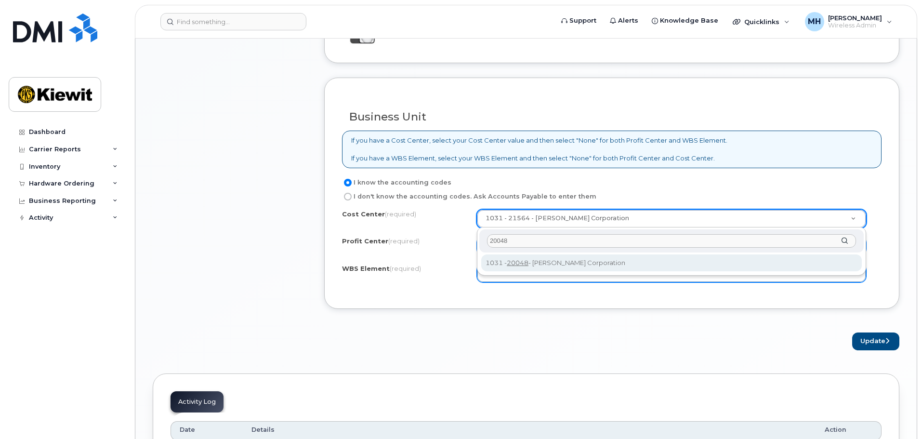
type input "20048"
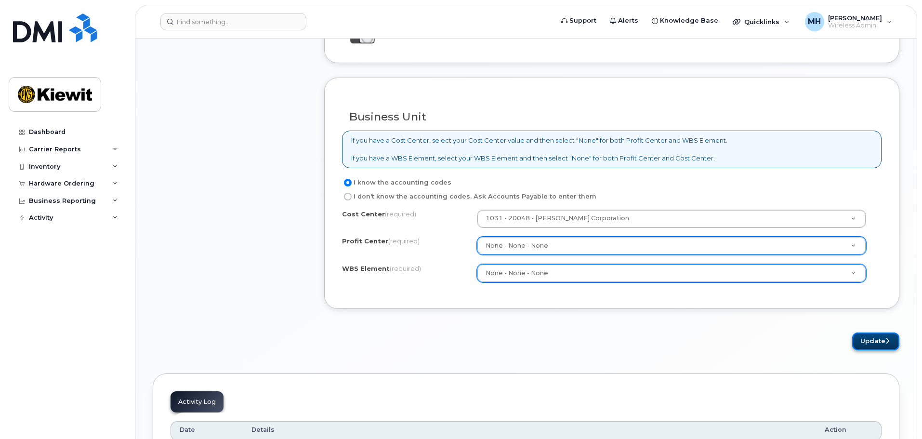
click at [869, 344] on button "Update" at bounding box center [875, 341] width 47 height 18
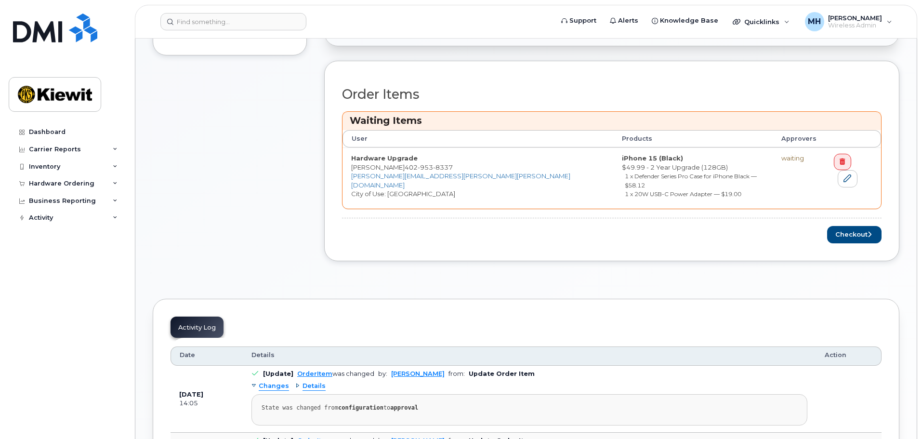
scroll to position [433, 0]
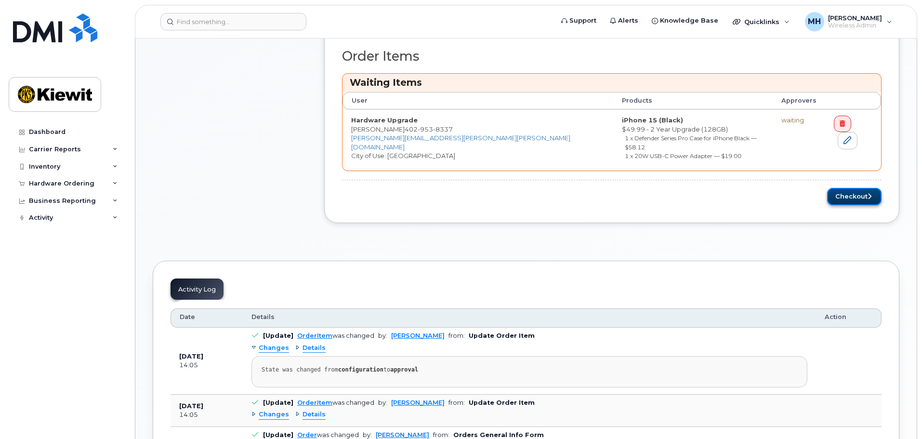
click at [847, 190] on button "Checkout" at bounding box center [854, 197] width 54 height 18
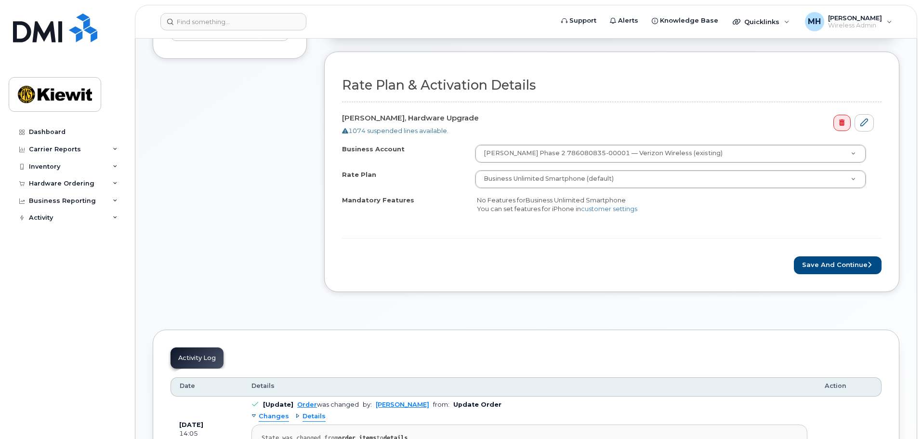
scroll to position [433, 0]
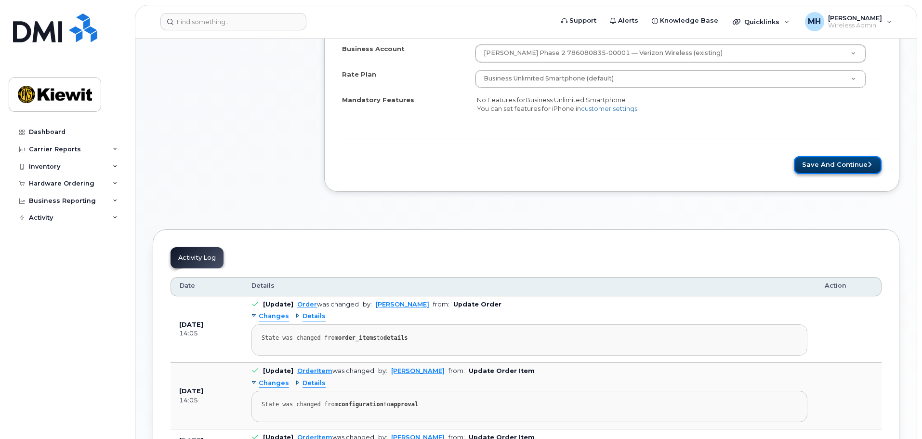
click at [822, 165] on button "Save and Continue" at bounding box center [838, 165] width 88 height 18
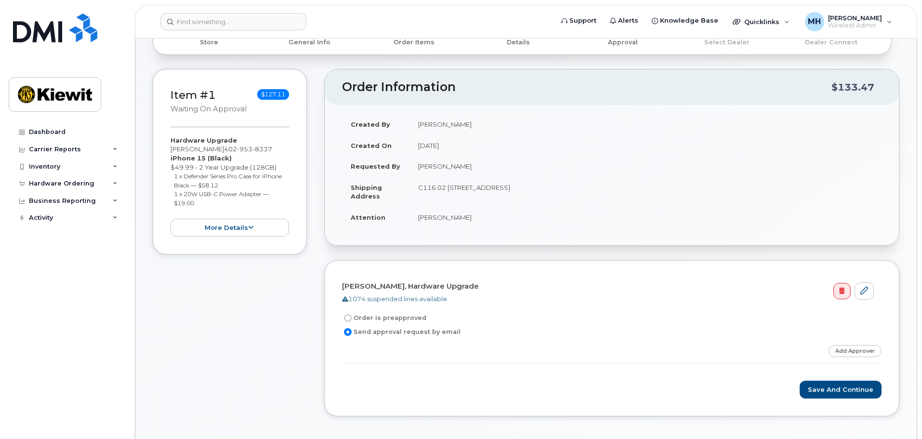
scroll to position [241, 0]
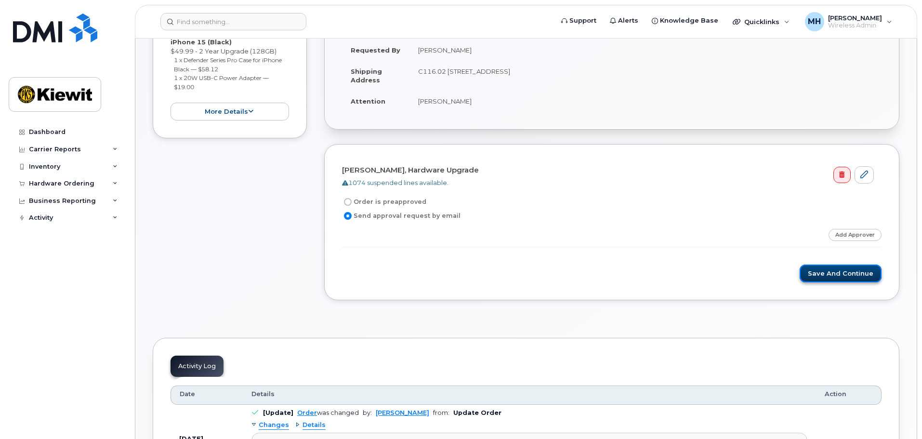
click at [835, 272] on button "Save and Continue" at bounding box center [840, 273] width 82 height 18
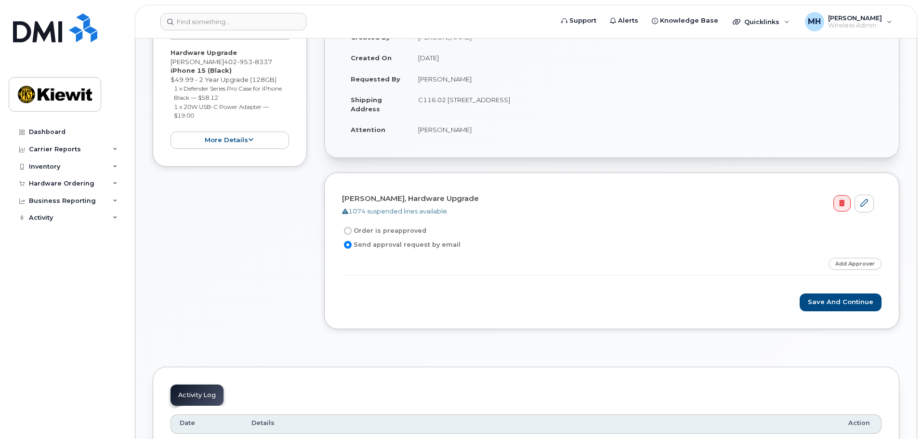
scroll to position [289, 0]
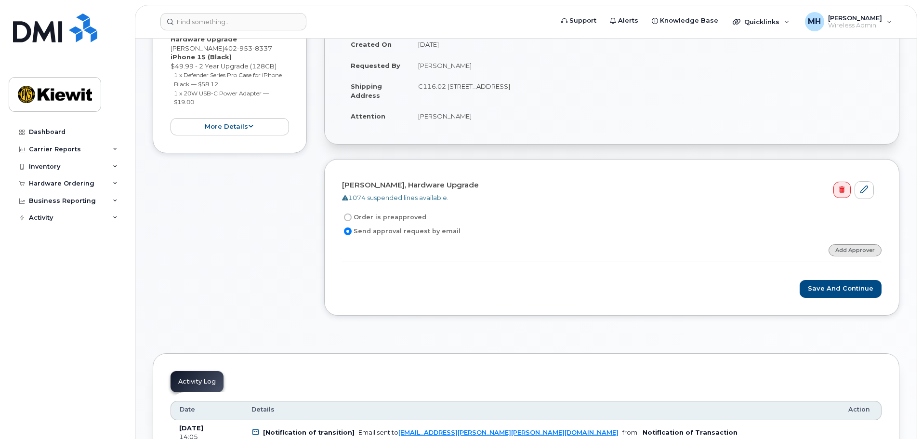
click at [845, 247] on link "Add Approver" at bounding box center [854, 250] width 53 height 12
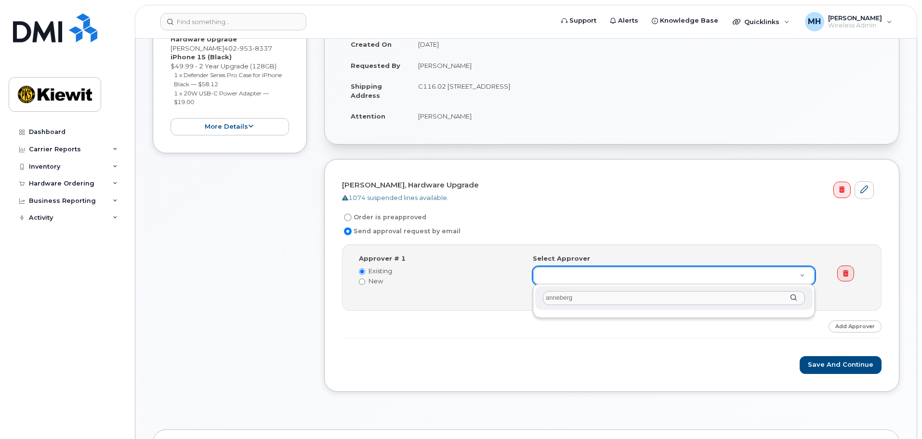
drag, startPoint x: 608, startPoint y: 297, endPoint x: 458, endPoint y: 300, distance: 149.8
drag, startPoint x: 586, startPoint y: 298, endPoint x: 488, endPoint y: 286, distance: 98.5
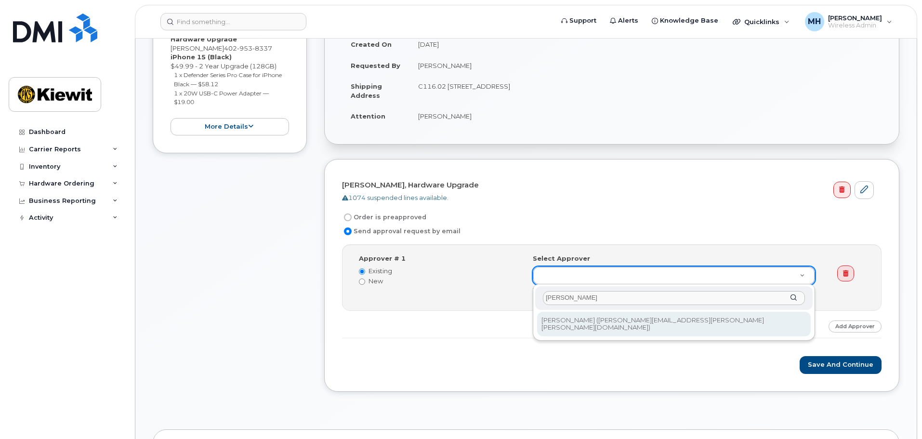
type input "barfield"
type input "2152533"
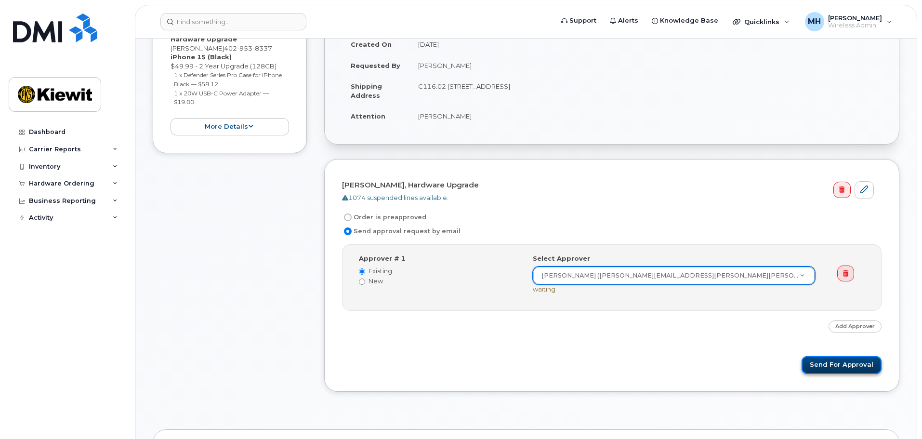
click at [826, 359] on button "Send for Approval" at bounding box center [841, 365] width 80 height 18
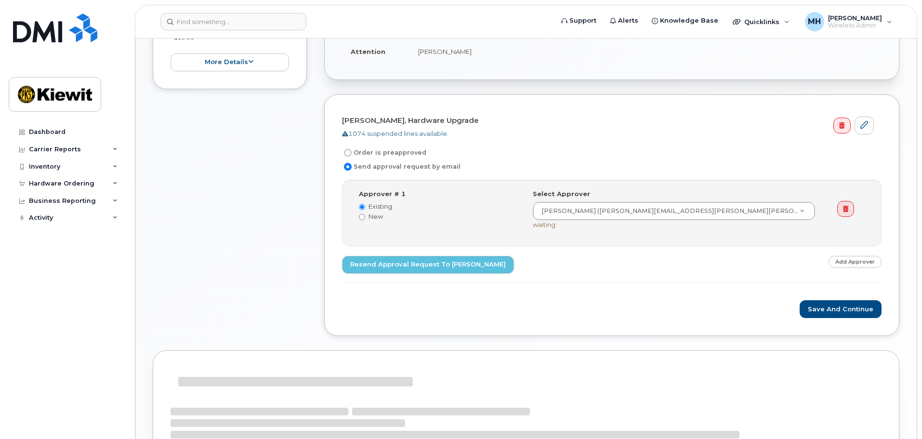
scroll to position [290, 0]
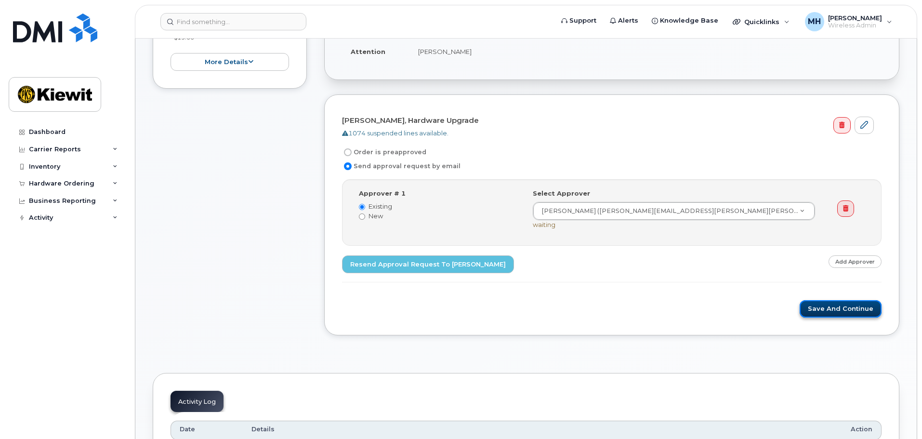
click at [818, 307] on button "Save and Continue" at bounding box center [840, 309] width 82 height 18
